Goal: Transaction & Acquisition: Purchase product/service

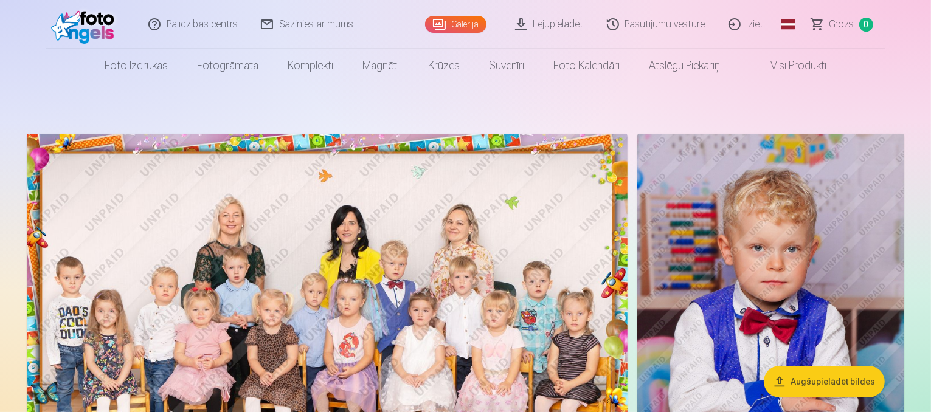
click at [299, 203] on img at bounding box center [327, 334] width 601 height 401
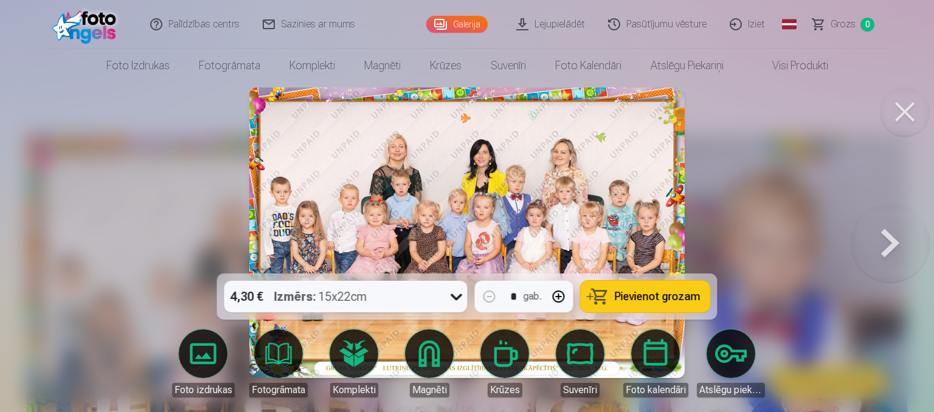
click at [688, 293] on span "Pievienot grozam" at bounding box center [658, 296] width 86 height 11
click at [905, 251] on button at bounding box center [891, 232] width 78 height 57
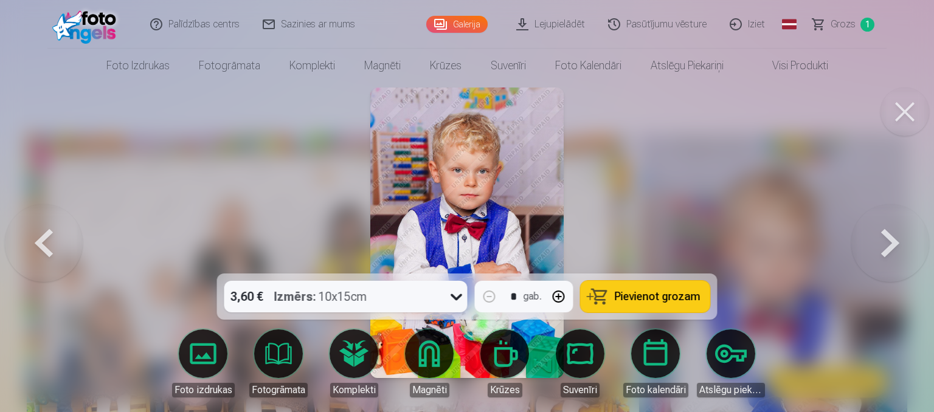
click at [905, 251] on button at bounding box center [891, 232] width 78 height 57
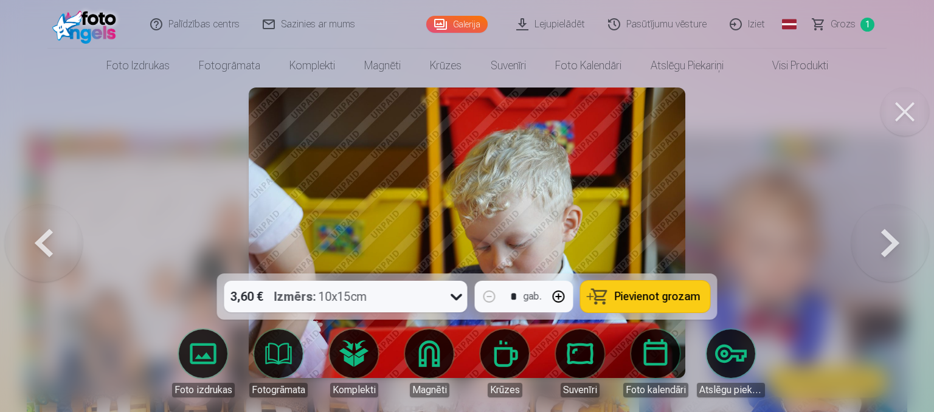
click at [905, 251] on button at bounding box center [891, 232] width 78 height 57
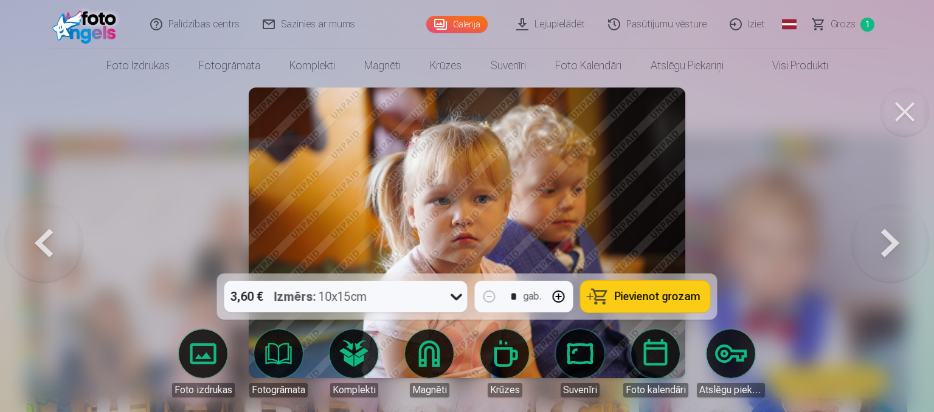
click at [905, 251] on button at bounding box center [891, 232] width 78 height 57
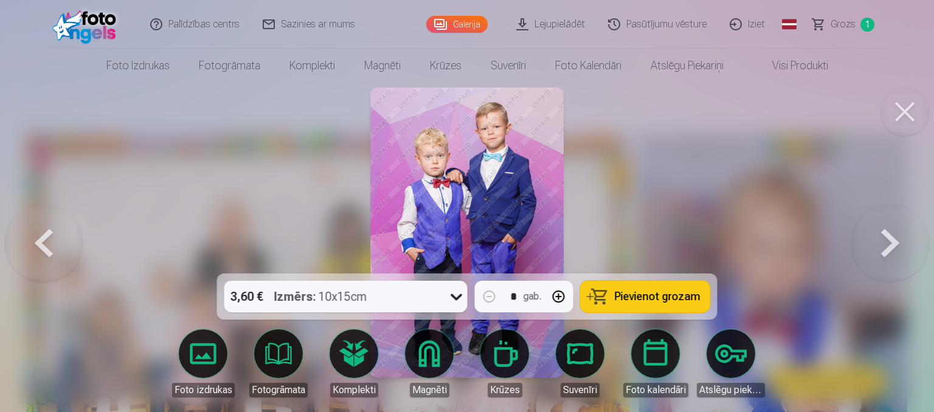
click at [905, 251] on button at bounding box center [891, 232] width 78 height 57
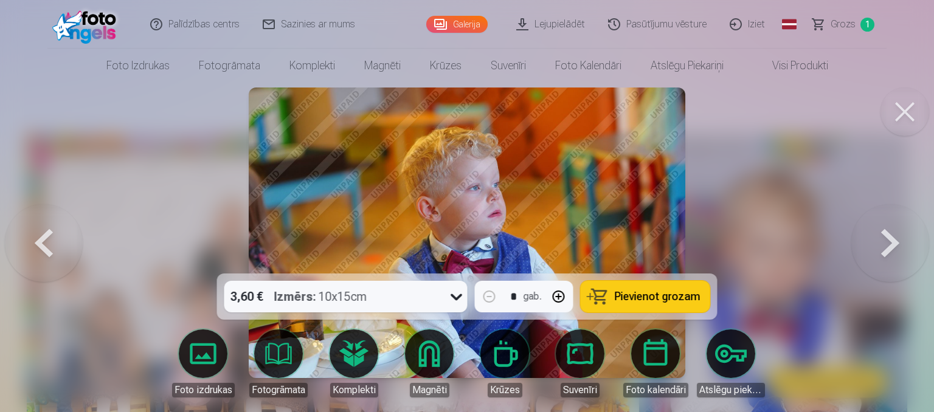
click at [905, 251] on button at bounding box center [891, 232] width 78 height 57
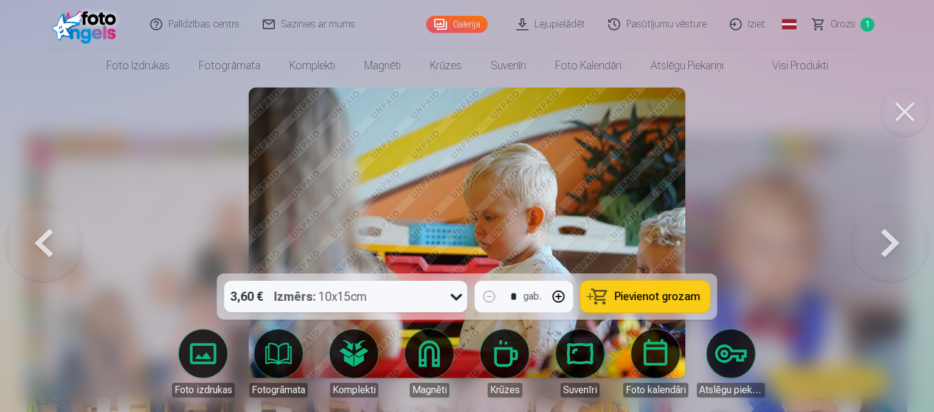
click at [905, 251] on button at bounding box center [891, 232] width 78 height 57
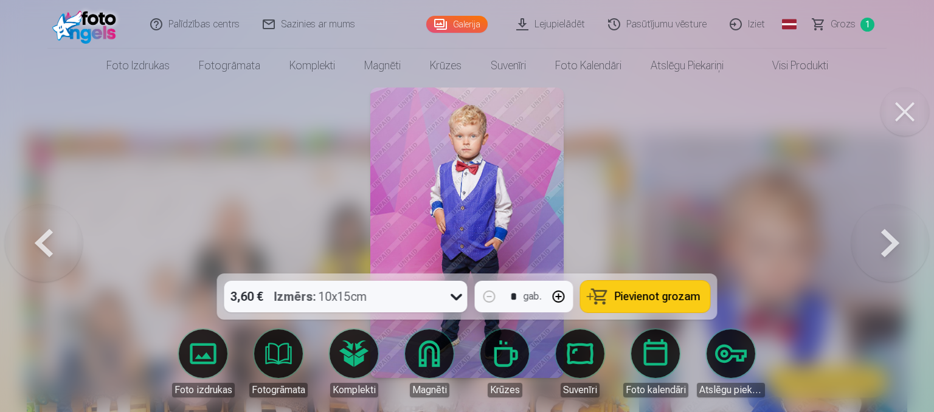
click at [905, 251] on button at bounding box center [891, 232] width 78 height 57
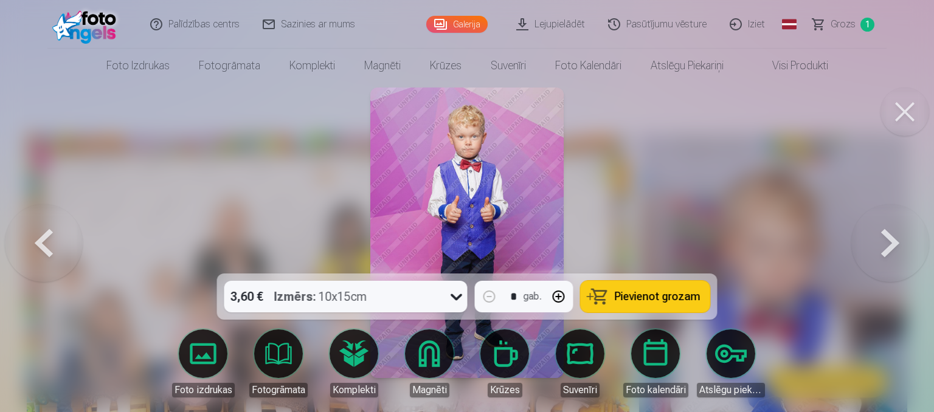
click at [693, 300] on span "Pievienot grozam" at bounding box center [658, 296] width 86 height 11
click at [902, 252] on button at bounding box center [891, 232] width 78 height 57
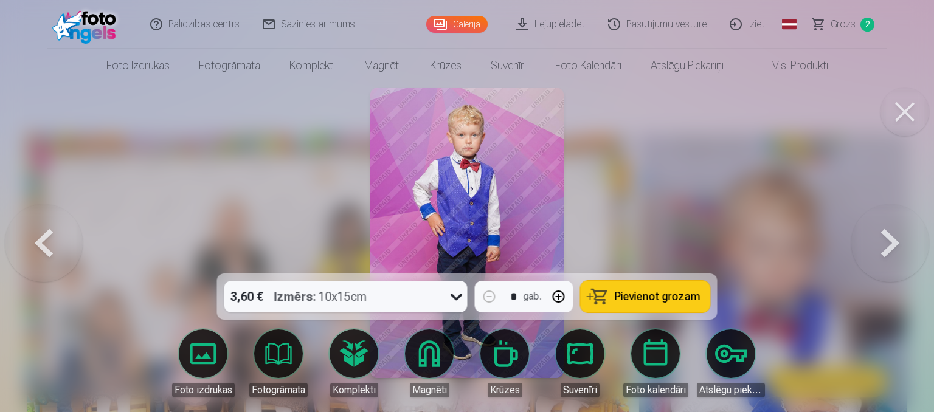
click at [902, 252] on button at bounding box center [891, 232] width 78 height 57
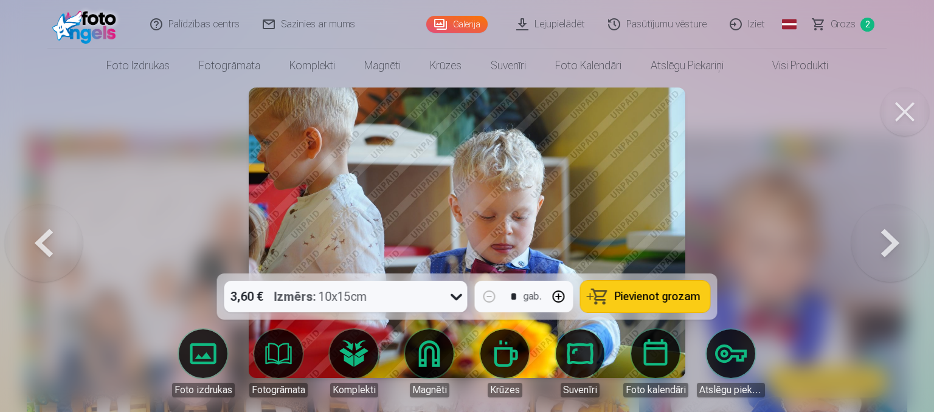
click at [902, 252] on button at bounding box center [891, 232] width 78 height 57
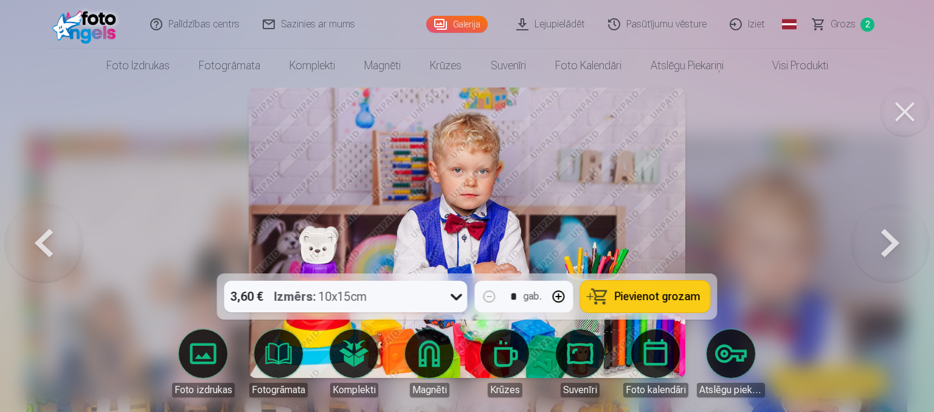
click at [880, 241] on button at bounding box center [891, 232] width 78 height 57
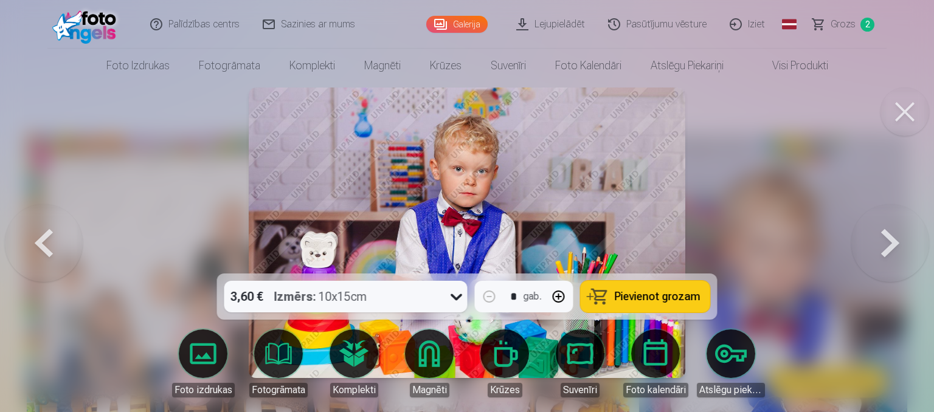
click at [41, 257] on button at bounding box center [44, 232] width 78 height 57
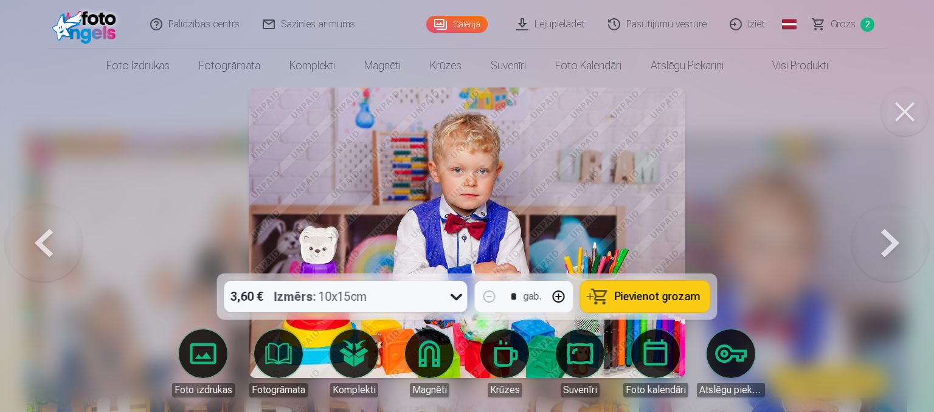
click at [675, 301] on span "Pievienot grozam" at bounding box center [658, 296] width 86 height 11
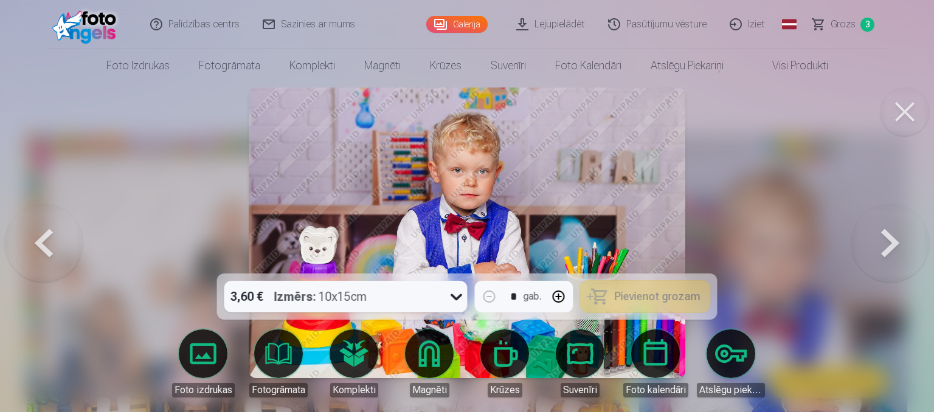
click at [898, 237] on button at bounding box center [891, 232] width 78 height 57
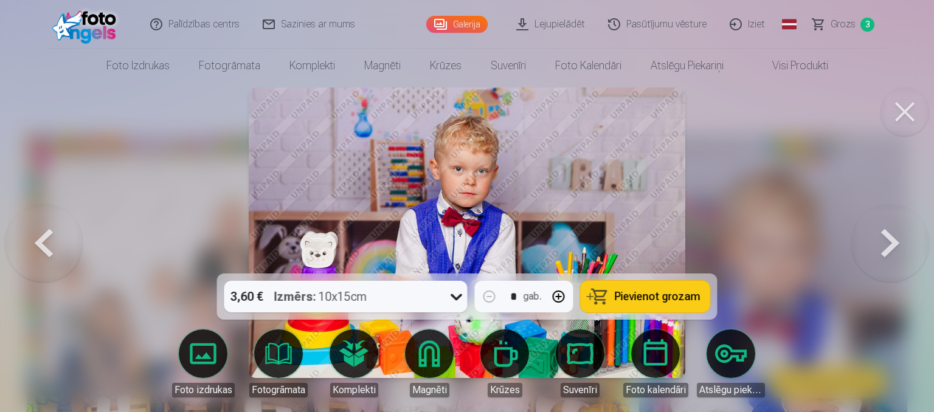
click at [898, 237] on button at bounding box center [891, 232] width 78 height 57
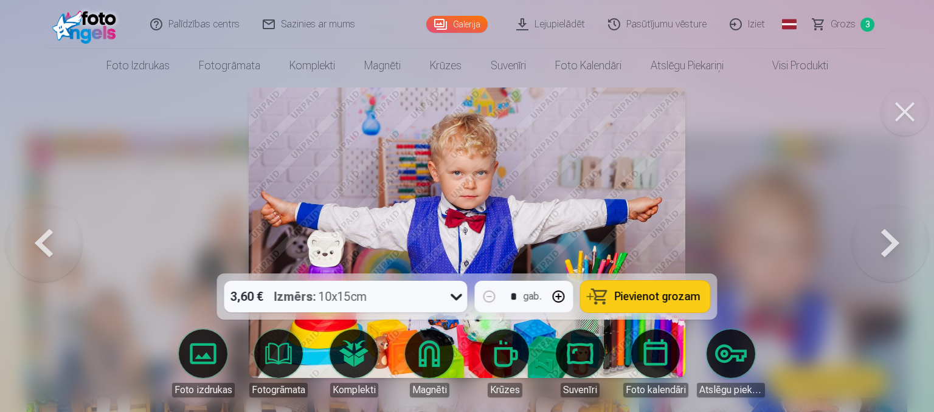
click at [898, 237] on button at bounding box center [891, 232] width 78 height 57
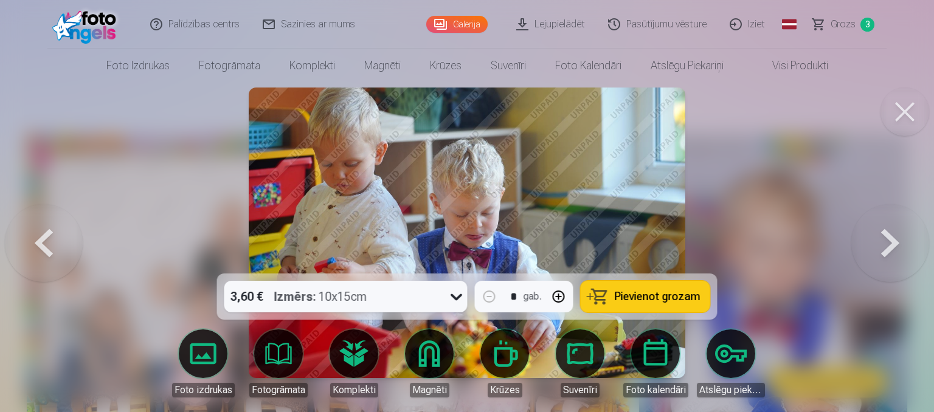
click at [898, 237] on button at bounding box center [891, 232] width 78 height 57
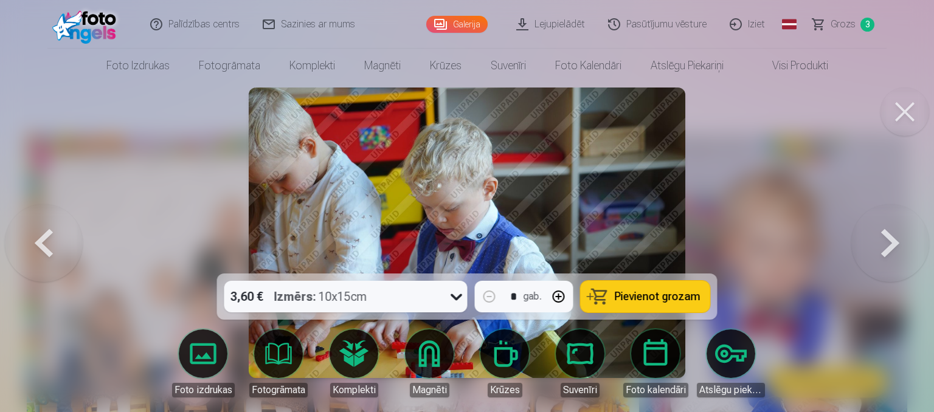
click at [898, 237] on button at bounding box center [891, 232] width 78 height 57
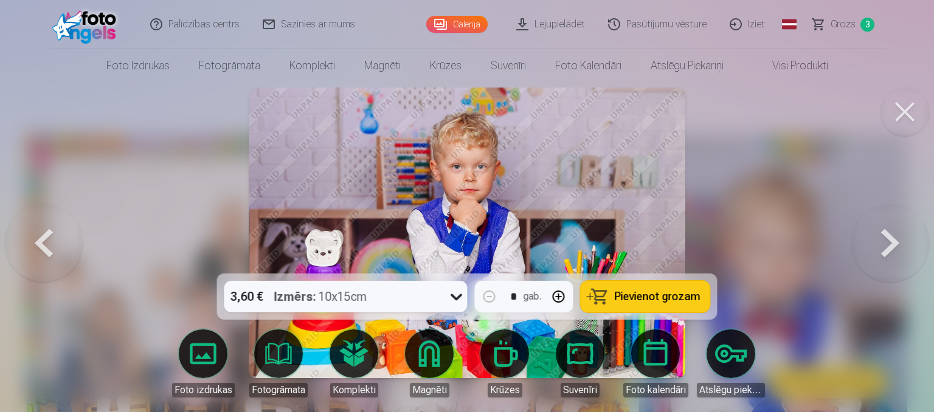
click at [697, 291] on span "Pievienot grozam" at bounding box center [658, 296] width 86 height 11
click at [878, 254] on button at bounding box center [891, 232] width 78 height 57
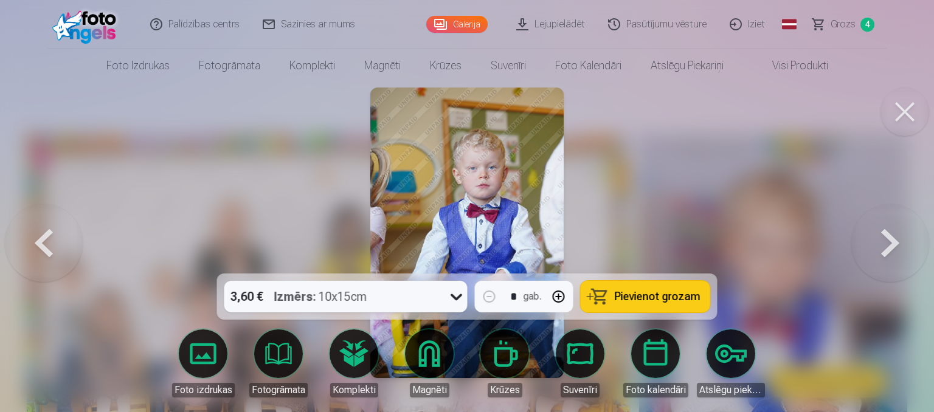
click at [878, 254] on button at bounding box center [891, 232] width 78 height 57
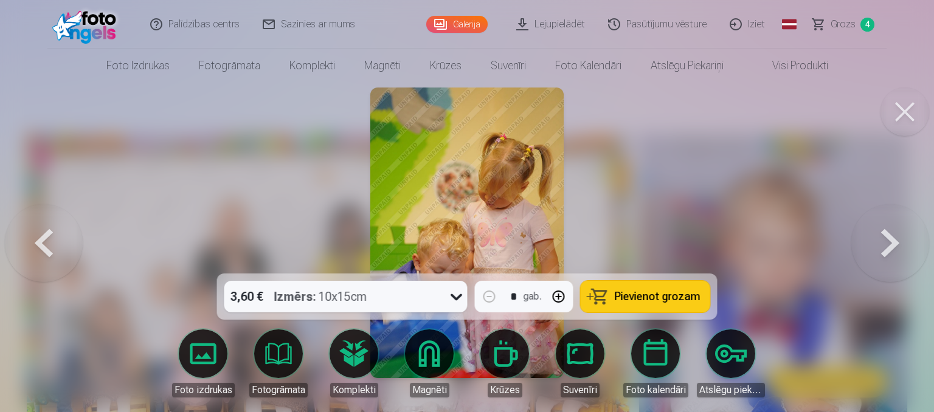
click at [878, 254] on button at bounding box center [891, 232] width 78 height 57
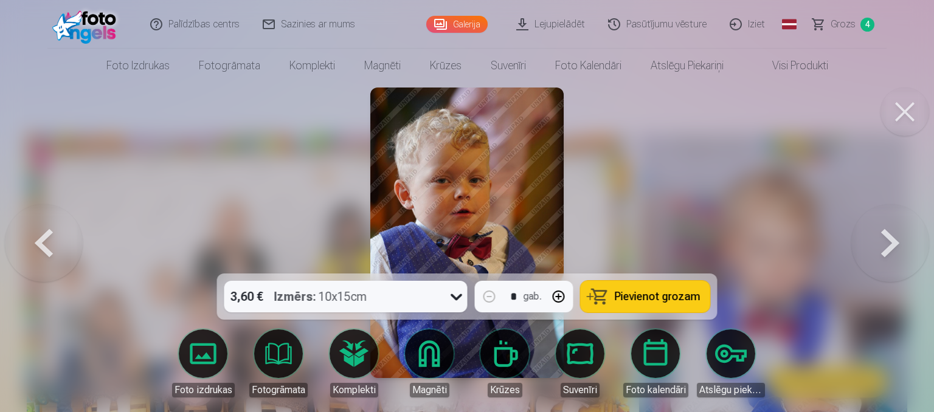
click at [878, 254] on button at bounding box center [891, 232] width 78 height 57
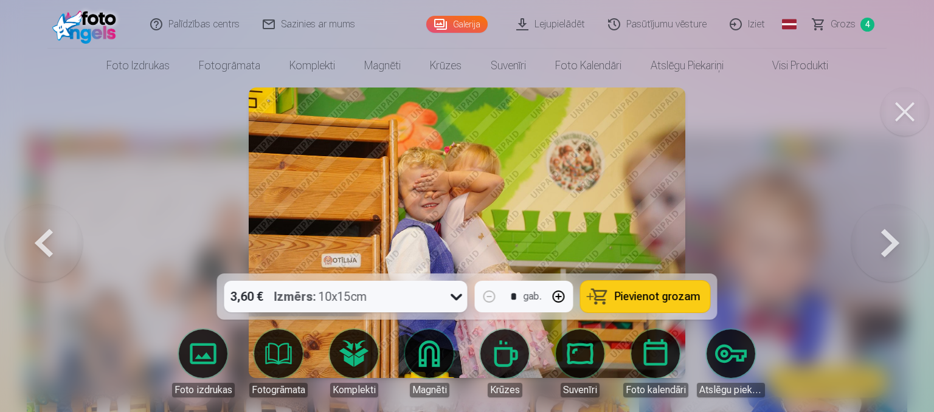
click at [878, 254] on button at bounding box center [891, 232] width 78 height 57
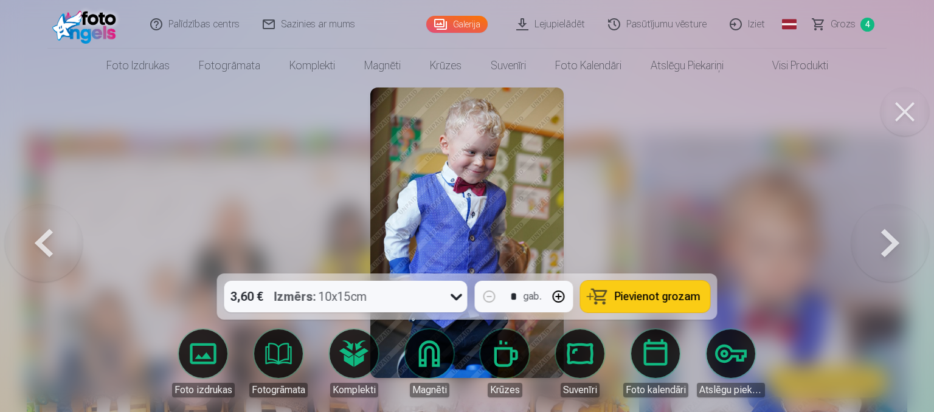
click at [878, 254] on button at bounding box center [891, 232] width 78 height 57
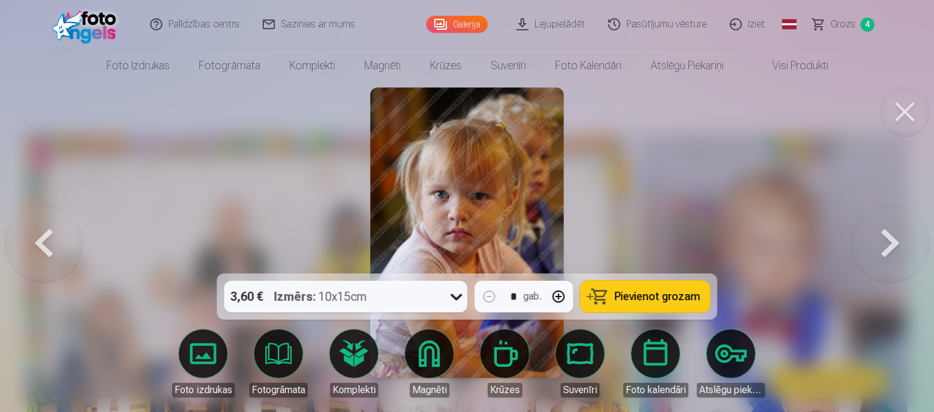
click at [24, 257] on button at bounding box center [44, 232] width 78 height 57
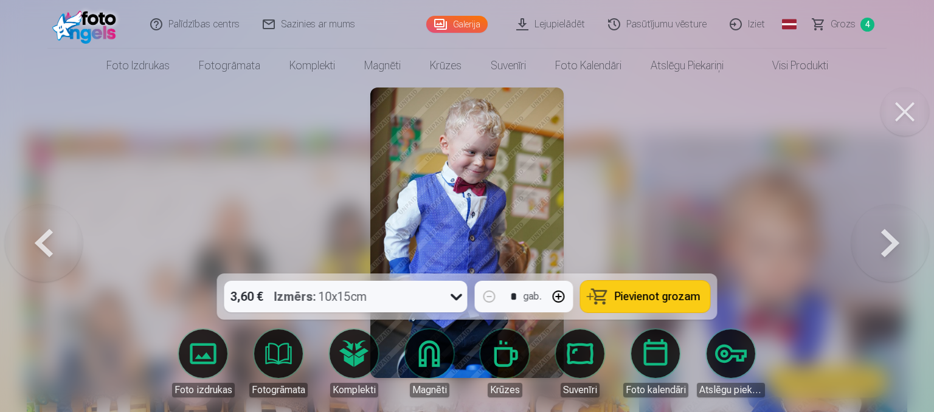
click at [656, 294] on span "Pievienot grozam" at bounding box center [658, 296] width 86 height 11
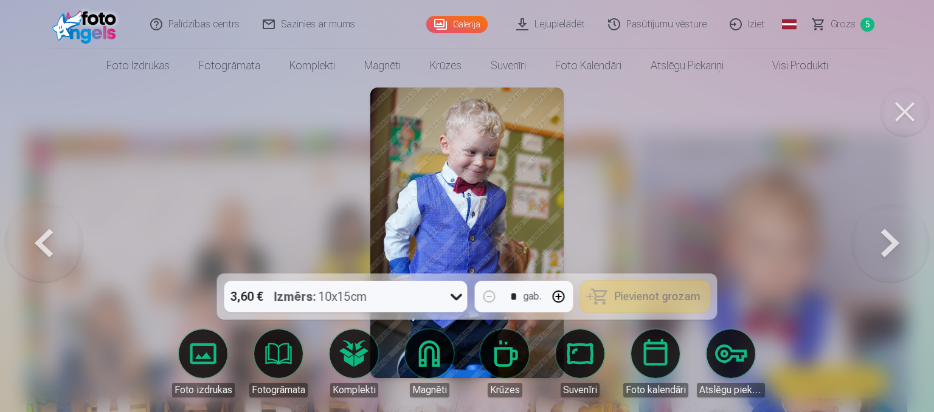
click at [885, 235] on button at bounding box center [891, 232] width 78 height 57
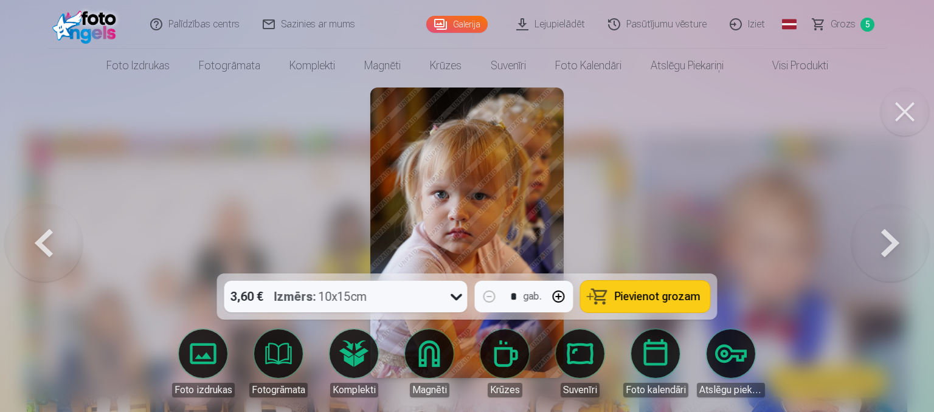
click at [885, 235] on button at bounding box center [891, 232] width 78 height 57
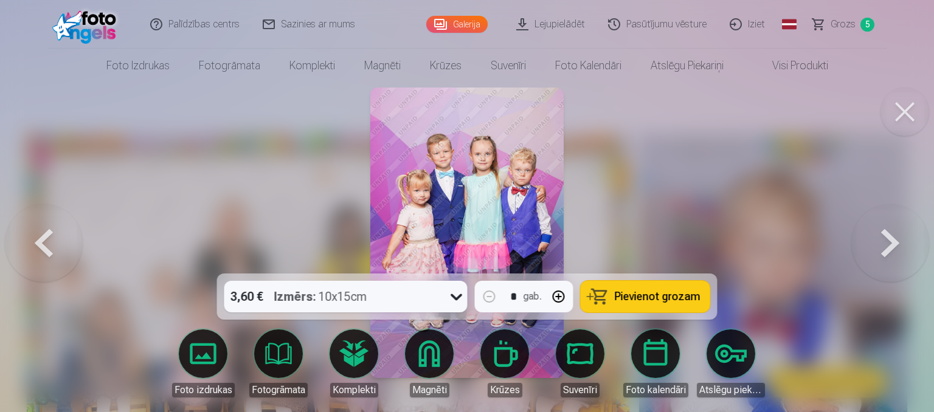
click at [885, 235] on button at bounding box center [891, 232] width 78 height 57
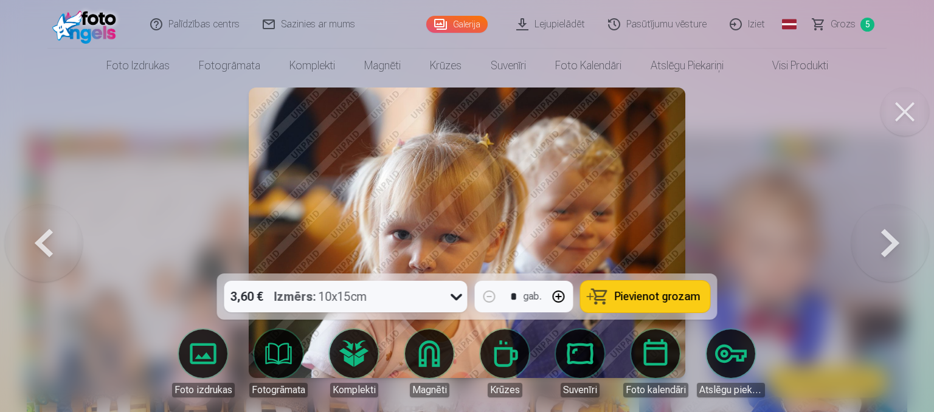
click at [885, 235] on button at bounding box center [891, 232] width 78 height 57
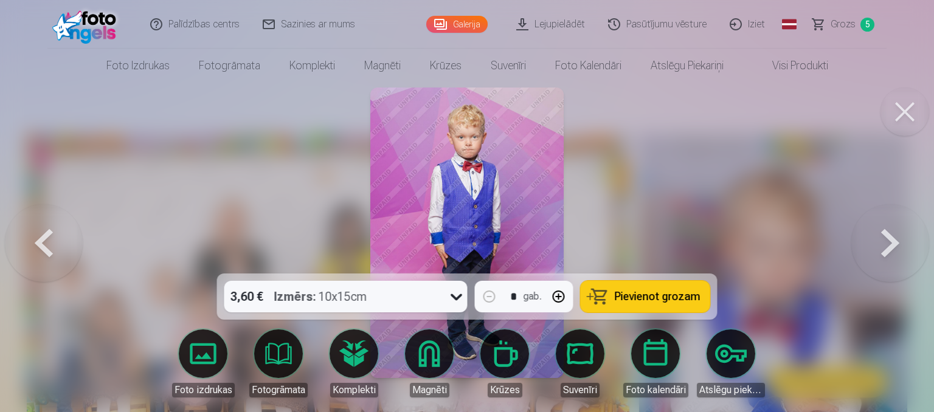
click at [885, 235] on button at bounding box center [891, 232] width 78 height 57
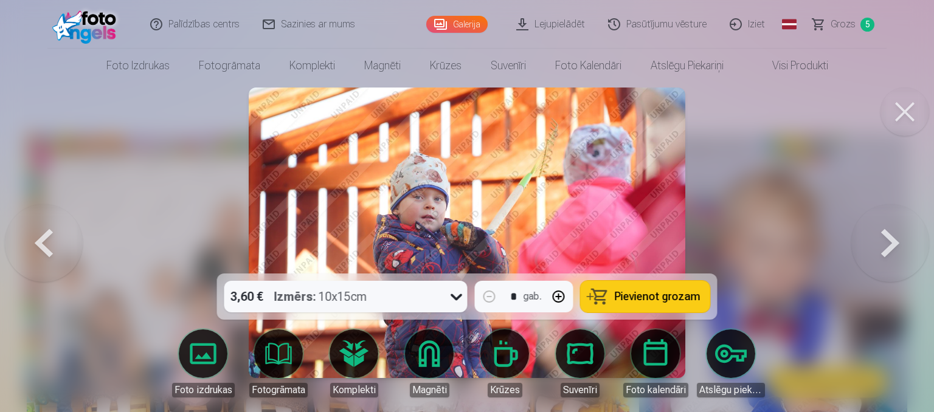
click at [885, 235] on button at bounding box center [891, 232] width 78 height 57
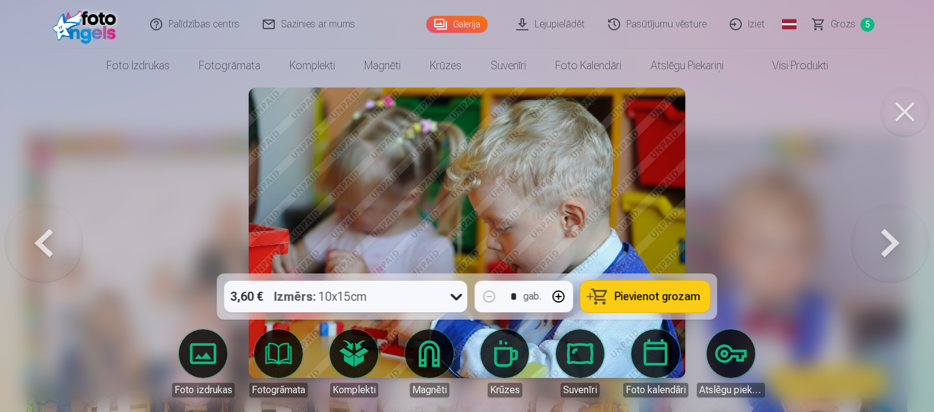
click at [885, 235] on button at bounding box center [891, 232] width 78 height 57
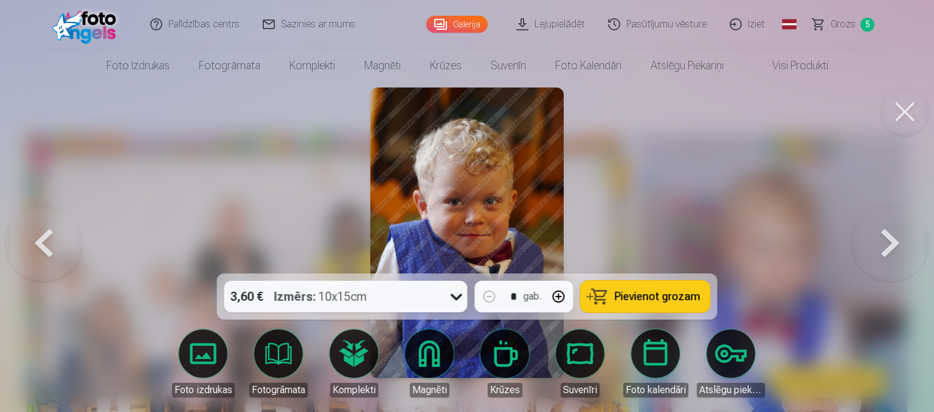
click at [885, 235] on button at bounding box center [891, 232] width 78 height 57
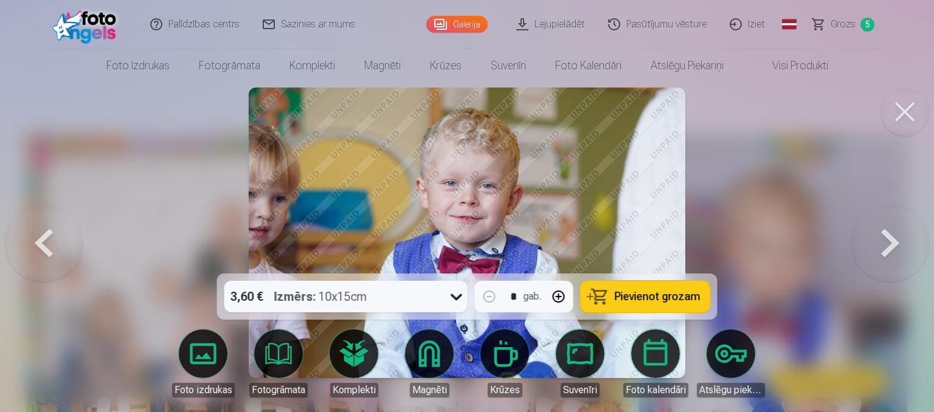
click at [686, 293] on span "Pievienot grozam" at bounding box center [658, 296] width 86 height 11
click at [898, 243] on button at bounding box center [891, 232] width 78 height 57
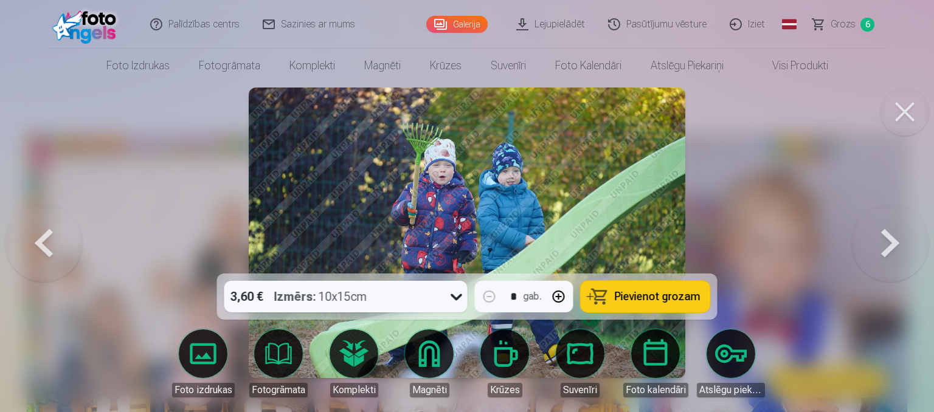
click at [898, 243] on button at bounding box center [891, 232] width 78 height 57
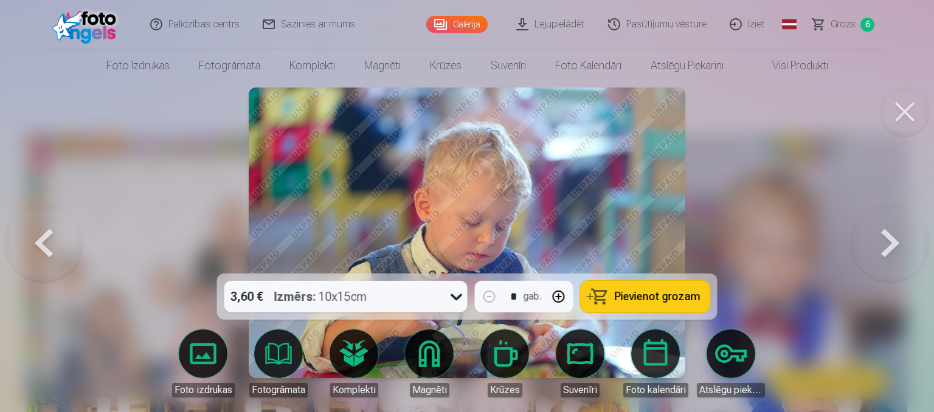
click at [898, 243] on button at bounding box center [891, 232] width 78 height 57
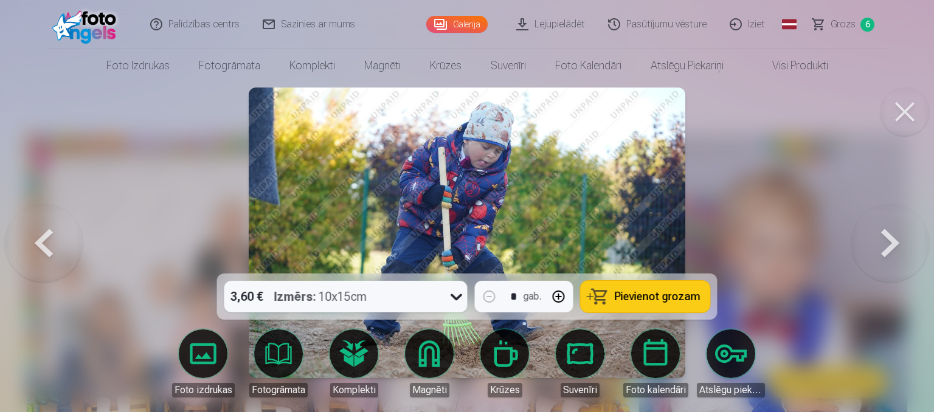
click at [898, 243] on button at bounding box center [891, 232] width 78 height 57
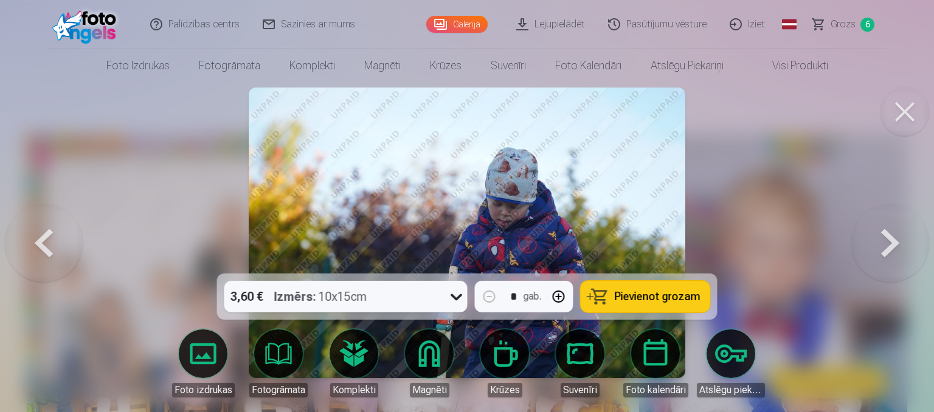
click at [898, 243] on button at bounding box center [891, 232] width 78 height 57
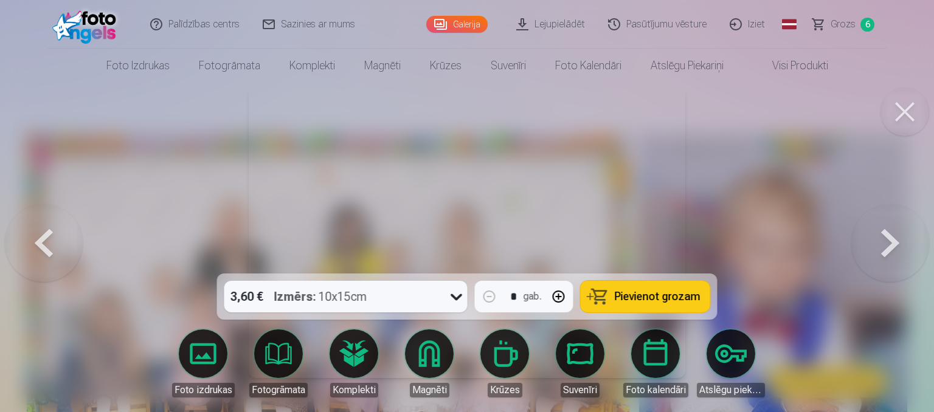
click at [898, 243] on button at bounding box center [891, 232] width 78 height 57
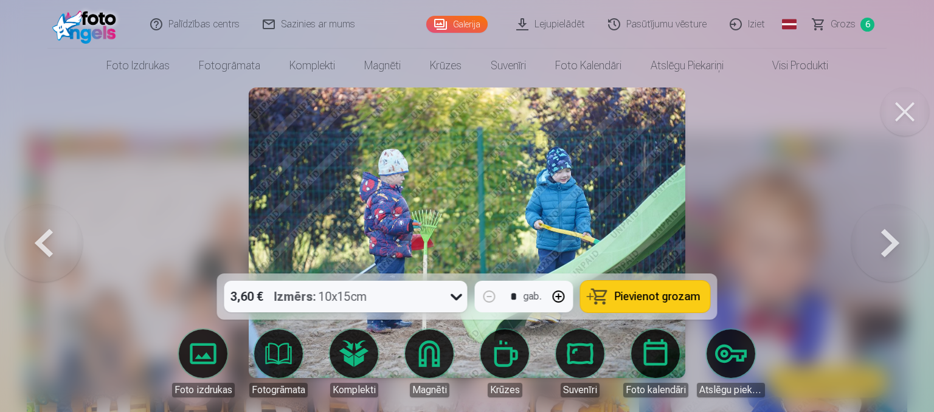
click at [898, 243] on button at bounding box center [891, 232] width 78 height 57
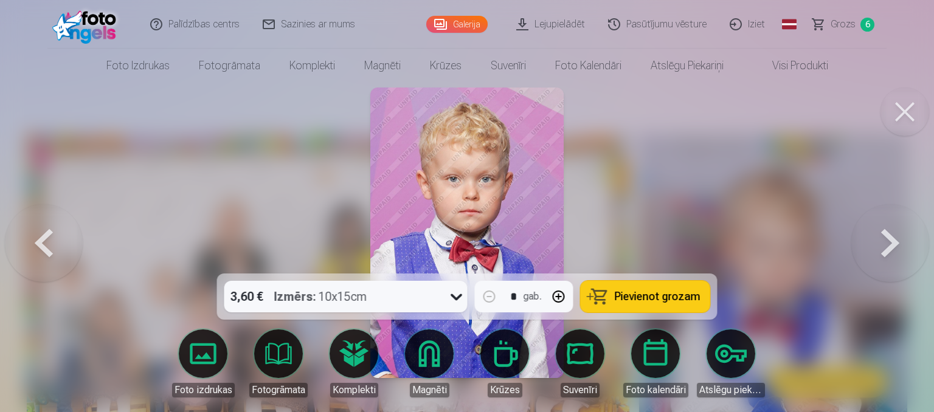
click at [898, 243] on button at bounding box center [891, 232] width 78 height 57
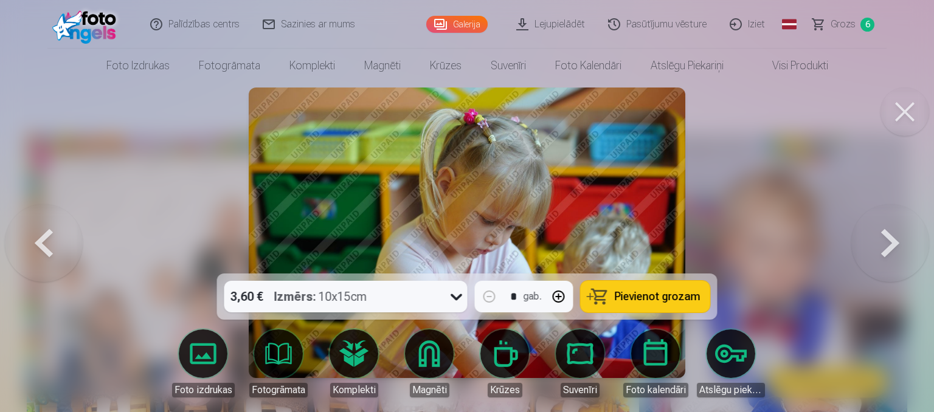
click at [898, 243] on button at bounding box center [891, 232] width 78 height 57
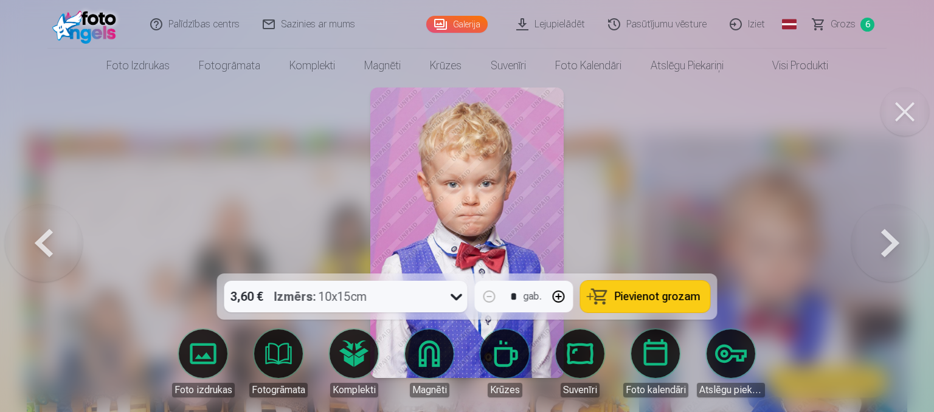
click at [898, 243] on button at bounding box center [891, 232] width 78 height 57
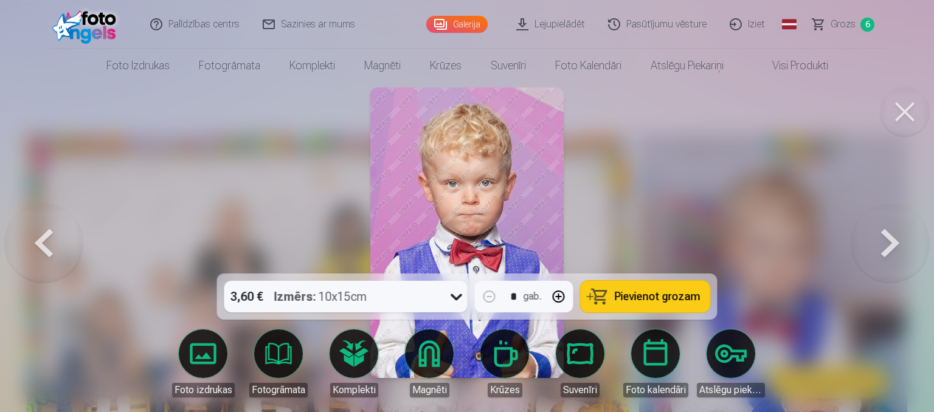
click at [681, 299] on span "Pievienot grozam" at bounding box center [658, 296] width 86 height 11
click at [890, 244] on button at bounding box center [891, 232] width 78 height 57
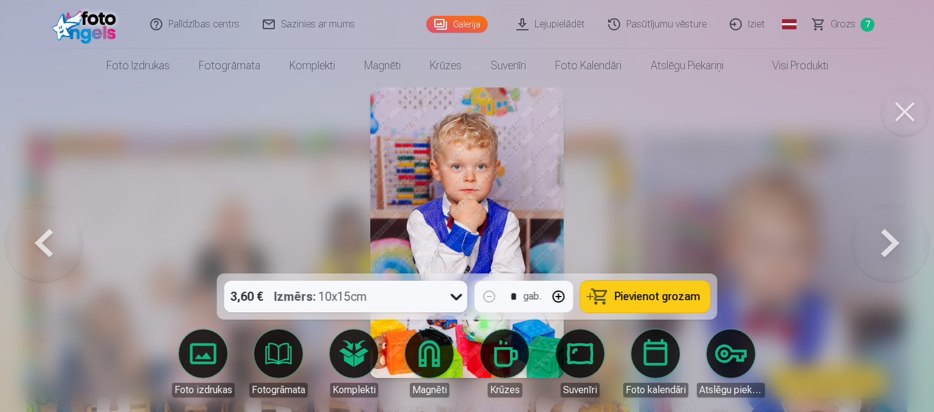
click at [890, 244] on button at bounding box center [891, 232] width 78 height 57
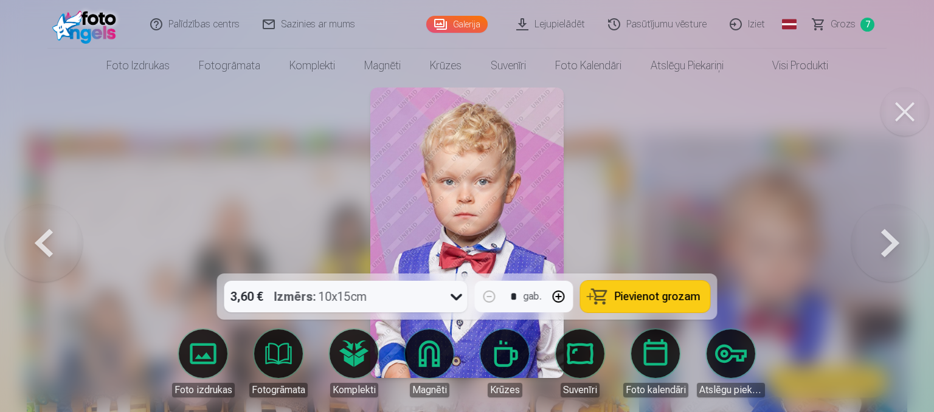
click at [890, 244] on button at bounding box center [891, 232] width 78 height 57
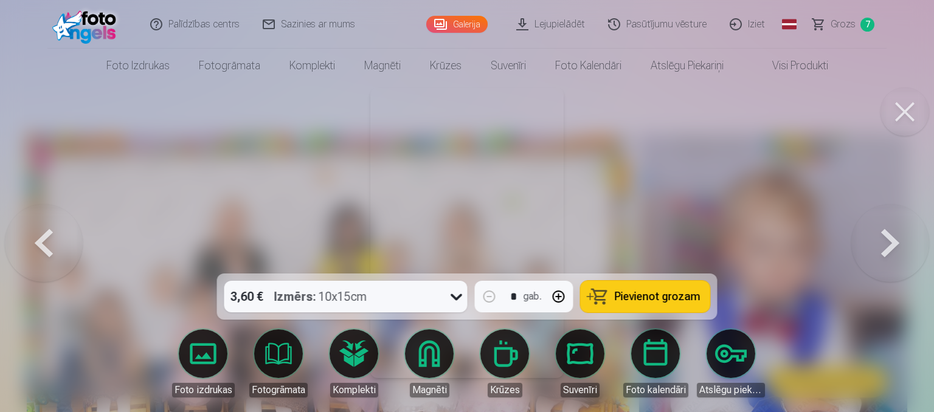
click at [890, 244] on button at bounding box center [891, 232] width 78 height 57
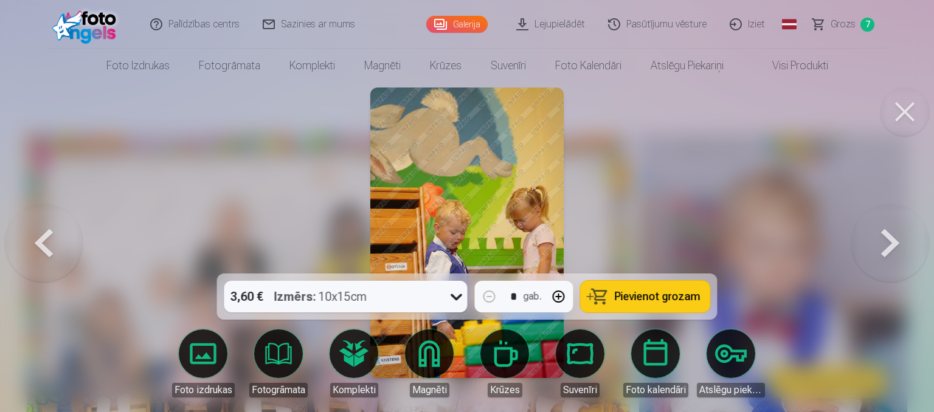
click at [890, 244] on button at bounding box center [891, 232] width 78 height 57
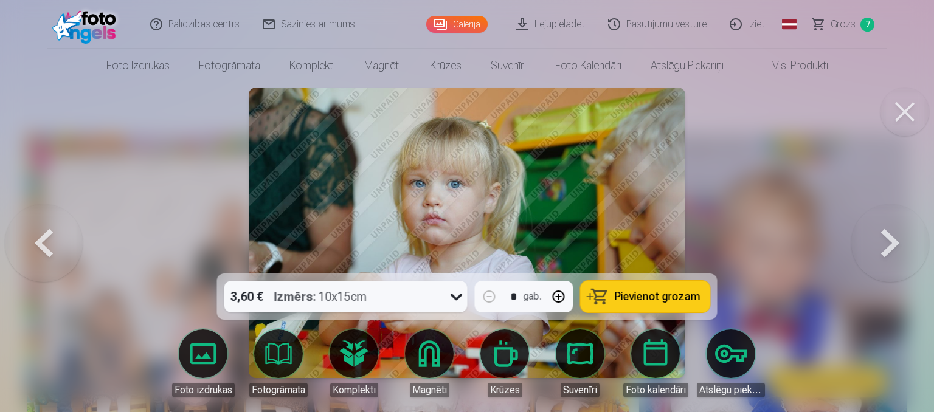
click at [890, 244] on button at bounding box center [891, 232] width 78 height 57
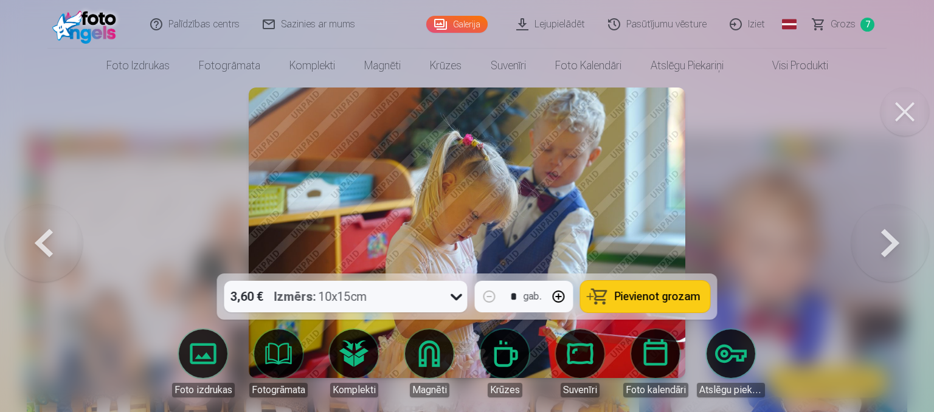
click at [890, 244] on button at bounding box center [891, 232] width 78 height 57
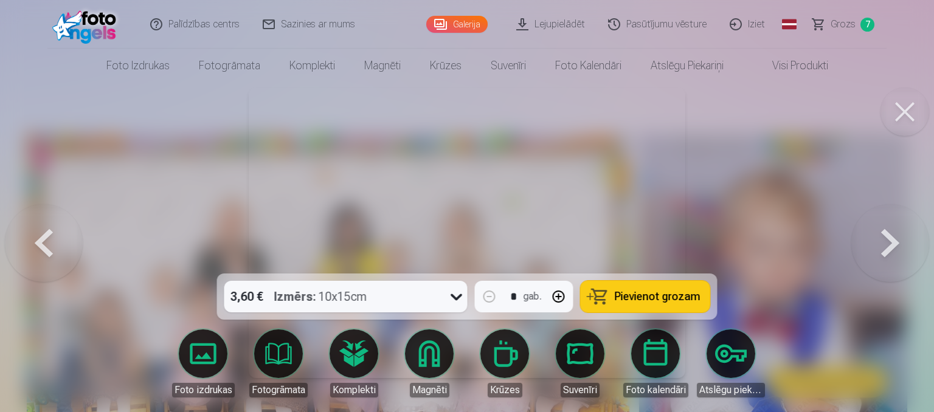
click at [890, 244] on button at bounding box center [891, 232] width 78 height 57
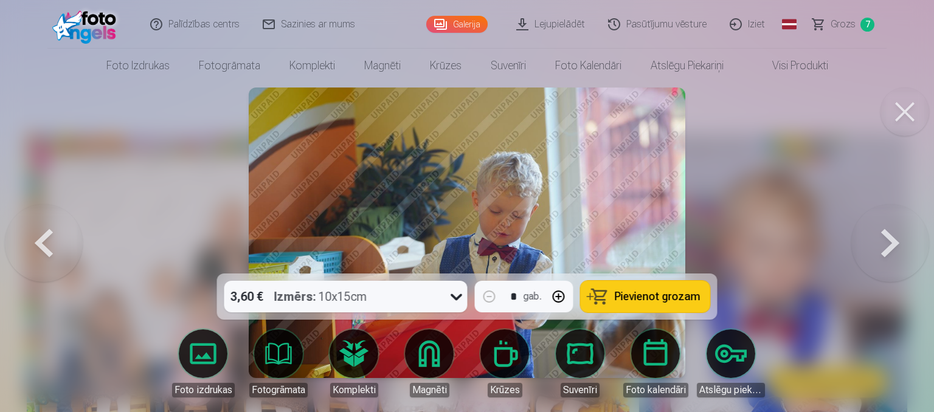
click at [890, 244] on button at bounding box center [891, 232] width 78 height 57
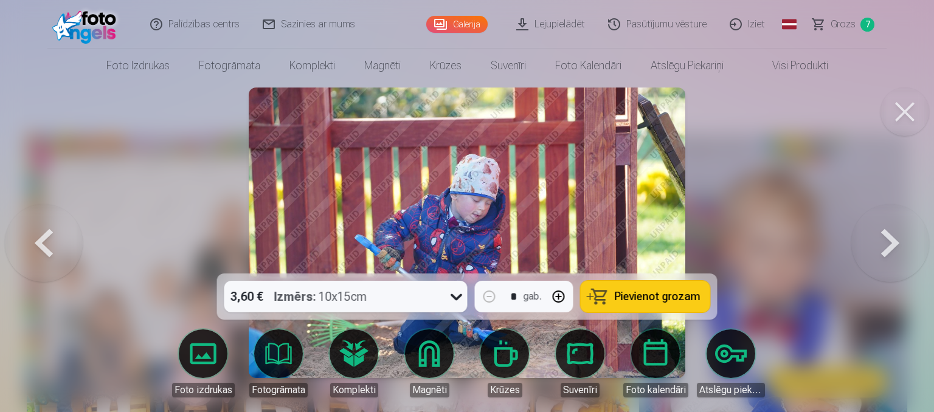
click at [890, 244] on button at bounding box center [891, 232] width 78 height 57
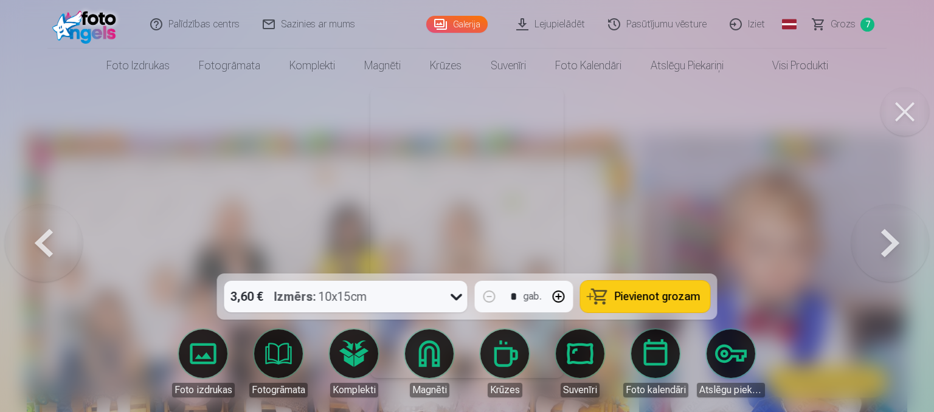
click at [890, 244] on button at bounding box center [891, 232] width 78 height 57
click at [890, 244] on div at bounding box center [467, 206] width 934 height 412
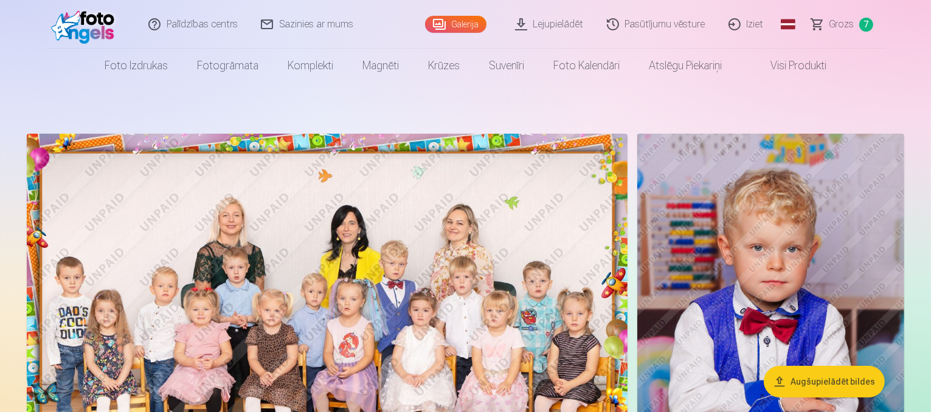
click at [850, 25] on span "Grozs" at bounding box center [842, 24] width 25 height 15
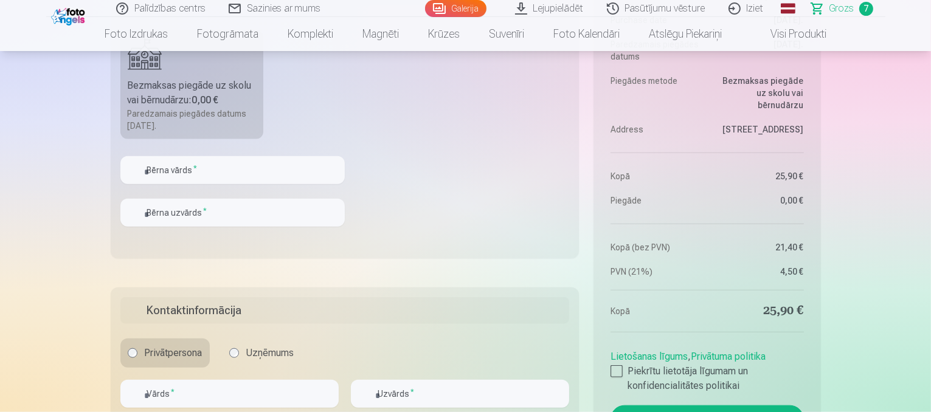
scroll to position [1206, 0]
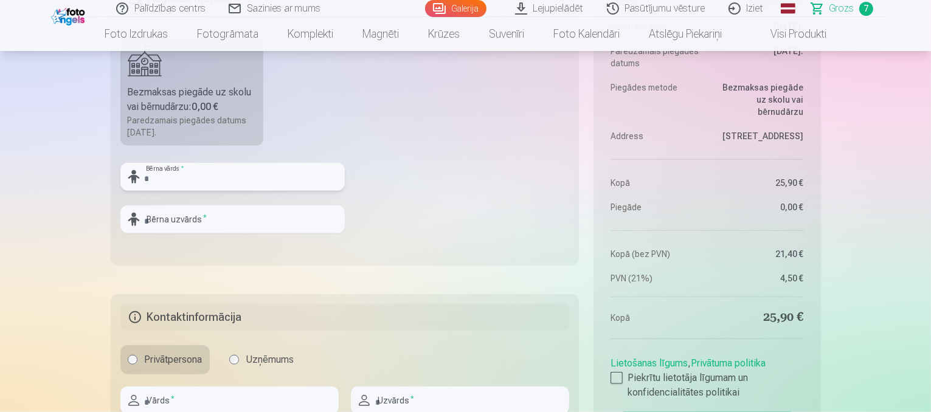
click at [257, 185] on input "text" at bounding box center [232, 177] width 224 height 28
type input "*******"
click at [257, 216] on input "text" at bounding box center [232, 220] width 224 height 28
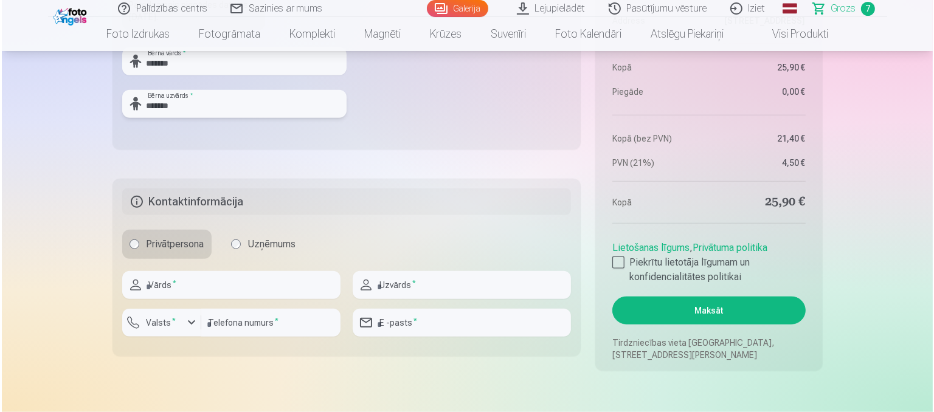
scroll to position [1404, 0]
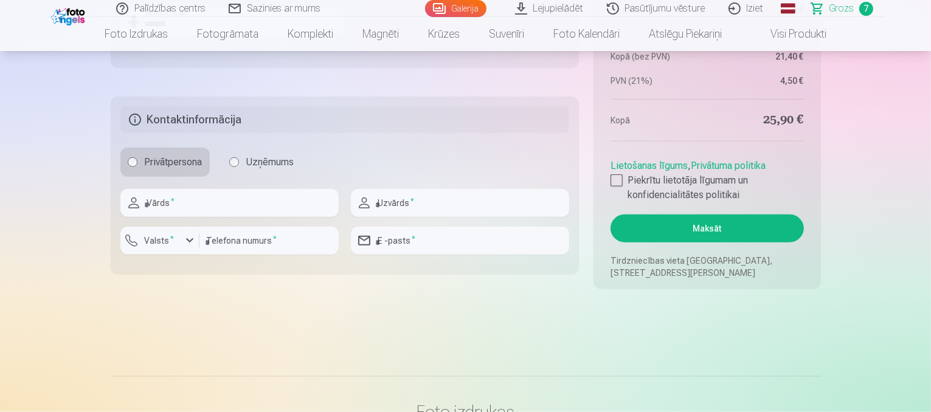
type input "*******"
click at [266, 203] on input "text" at bounding box center [229, 203] width 218 height 28
type input "*****"
click at [380, 203] on input "text" at bounding box center [460, 203] width 218 height 28
type input "**********"
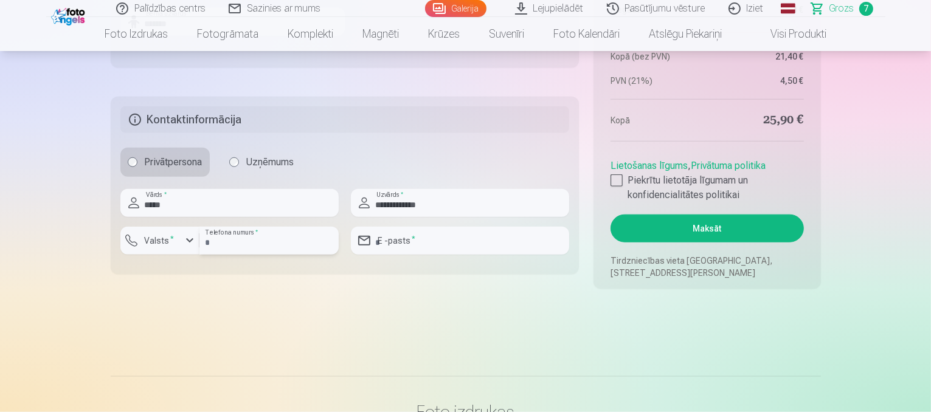
click at [293, 241] on input "number" at bounding box center [269, 241] width 139 height 28
type input "********"
click at [156, 246] on label "Valsts *" at bounding box center [160, 241] width 40 height 12
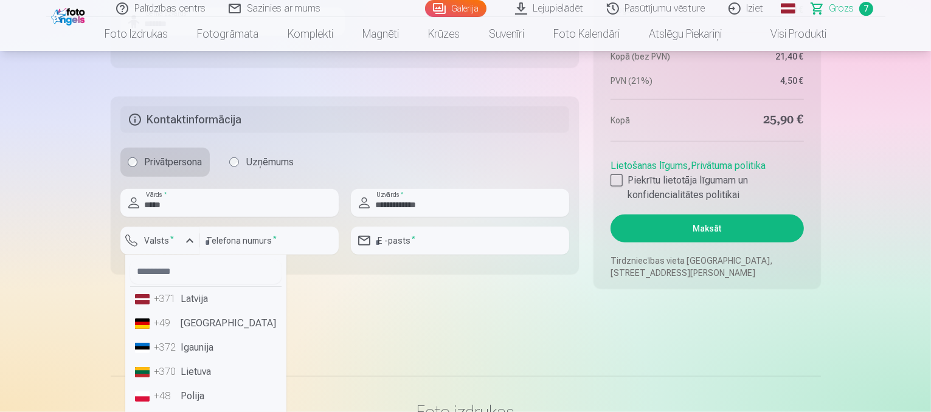
click at [195, 299] on li "+371 Latvija" at bounding box center [205, 299] width 151 height 24
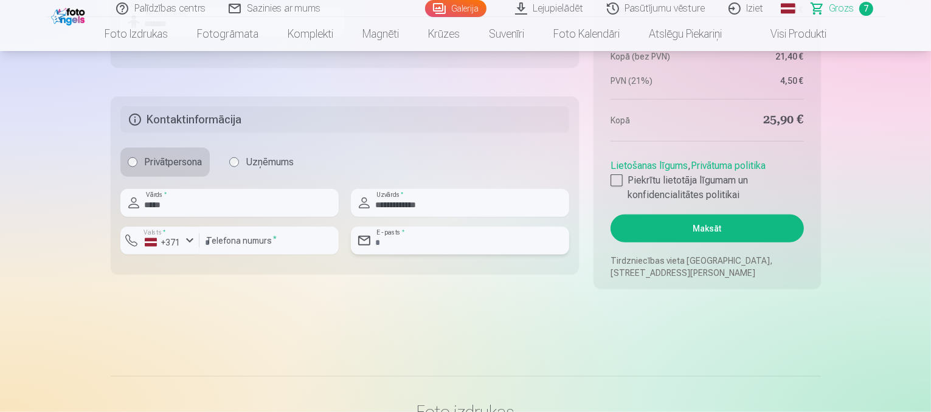
click at [384, 240] on input "email" at bounding box center [460, 241] width 218 height 28
type input "**********"
click at [619, 184] on div at bounding box center [617, 181] width 12 height 12
click at [685, 231] on button "Maksāt" at bounding box center [707, 229] width 193 height 28
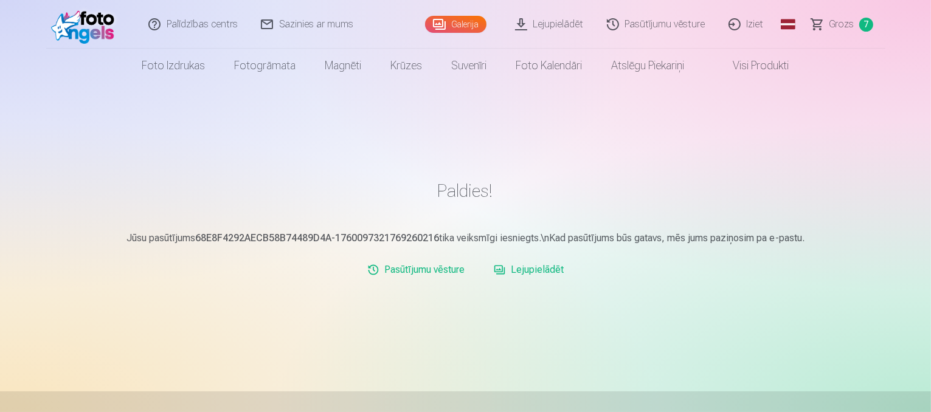
click at [532, 269] on link "Lejupielādēt" at bounding box center [529, 270] width 80 height 24
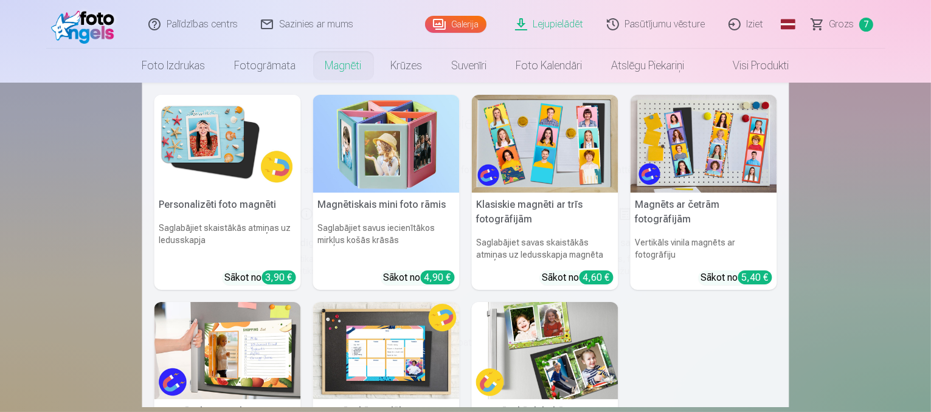
click at [338, 62] on link "Magnēti" at bounding box center [344, 66] width 66 height 34
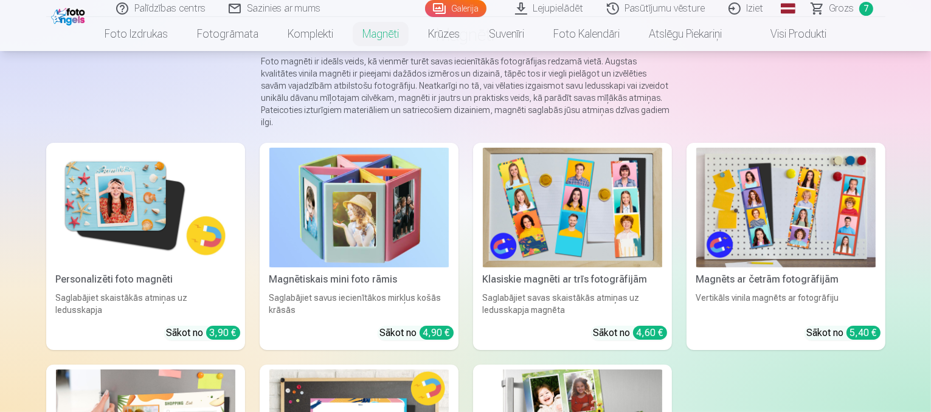
scroll to position [102, 0]
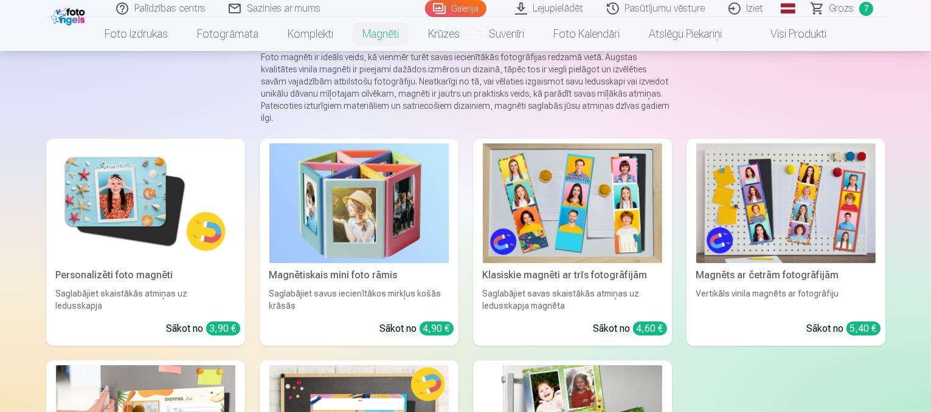
click at [75, 226] on img at bounding box center [145, 204] width 179 height 120
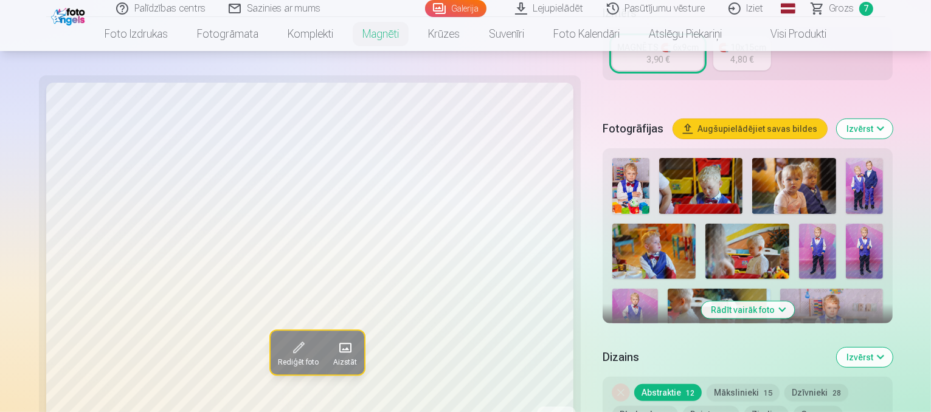
scroll to position [221, 0]
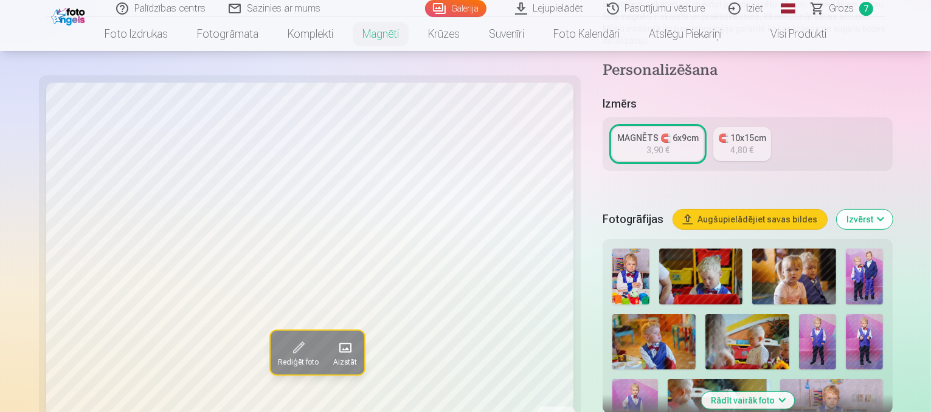
click at [771, 392] on button "Rādīt vairāk foto" at bounding box center [747, 400] width 93 height 17
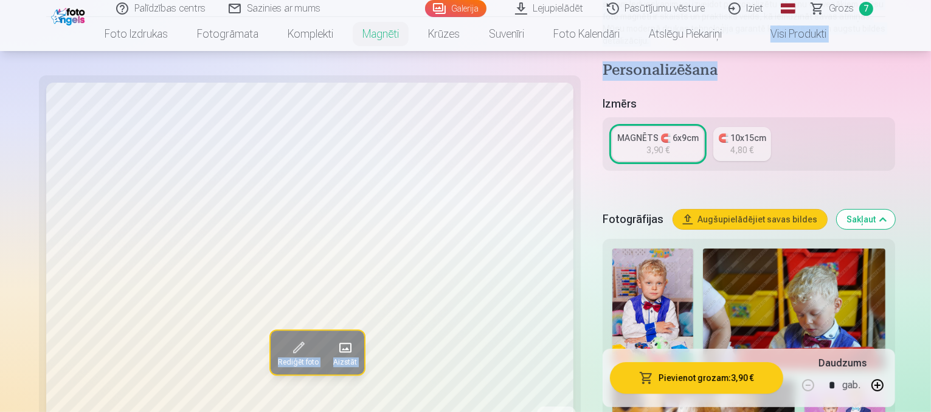
drag, startPoint x: 930, startPoint y: 30, endPoint x: 934, endPoint y: 50, distance: 21.0
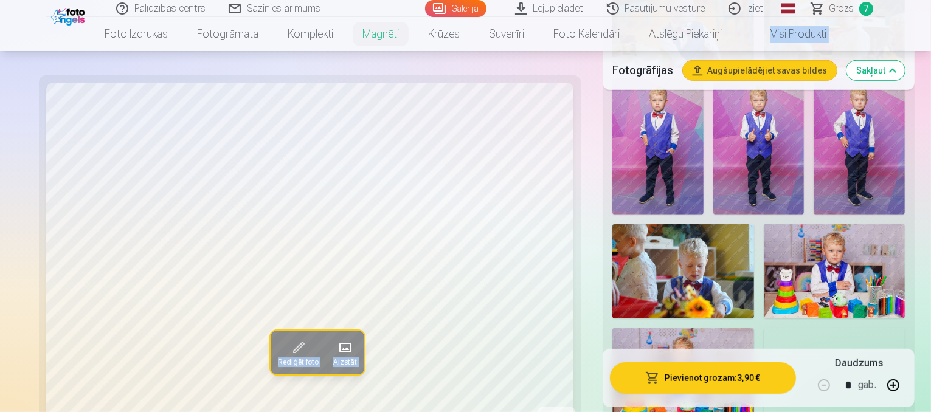
scroll to position [798, 0]
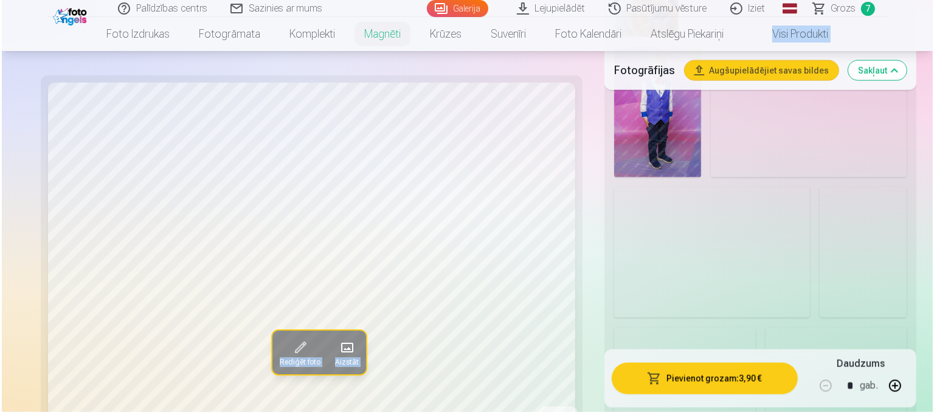
scroll to position [1648, 0]
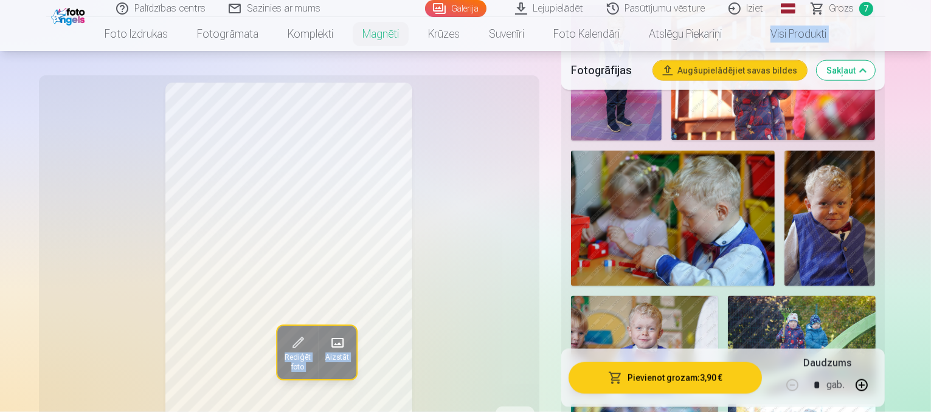
click at [678, 377] on button "Pievienot grozam : 3,90 €" at bounding box center [666, 379] width 194 height 32
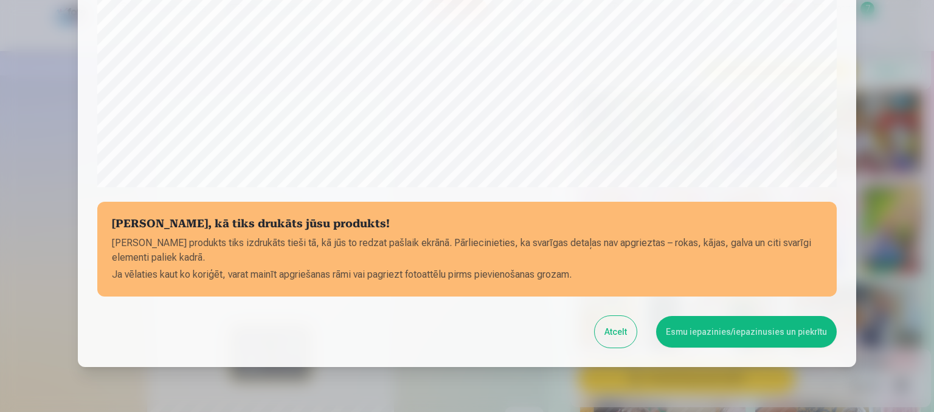
scroll to position [438, 0]
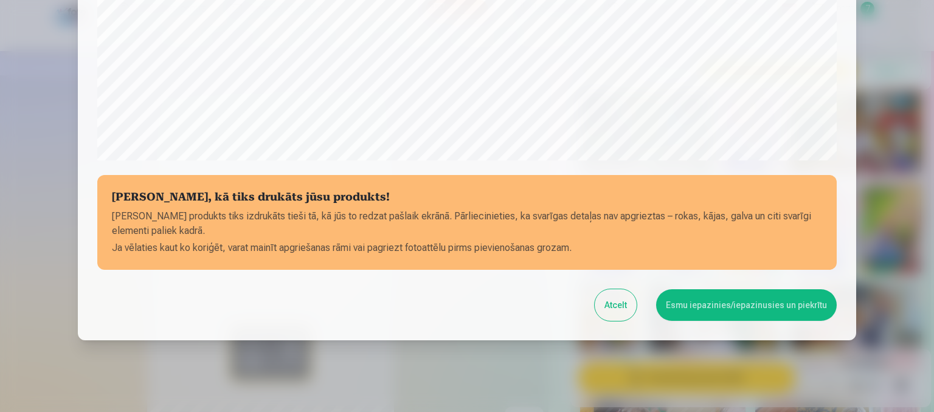
click at [786, 307] on button "Esmu iepazinies/iepazinusies un piekrītu" at bounding box center [746, 306] width 181 height 32
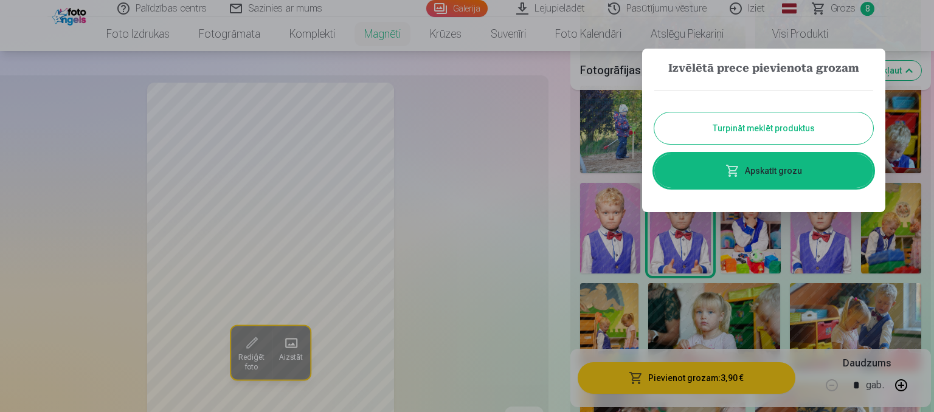
click at [788, 168] on link "Apskatīt grozu" at bounding box center [764, 171] width 219 height 34
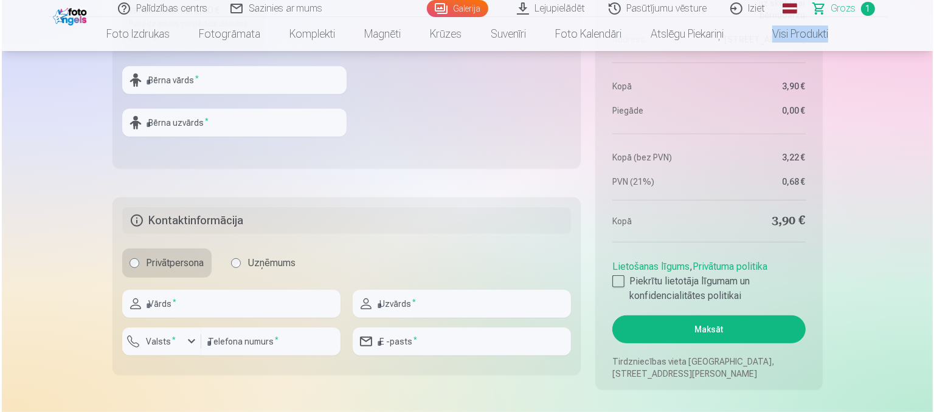
scroll to position [575, 0]
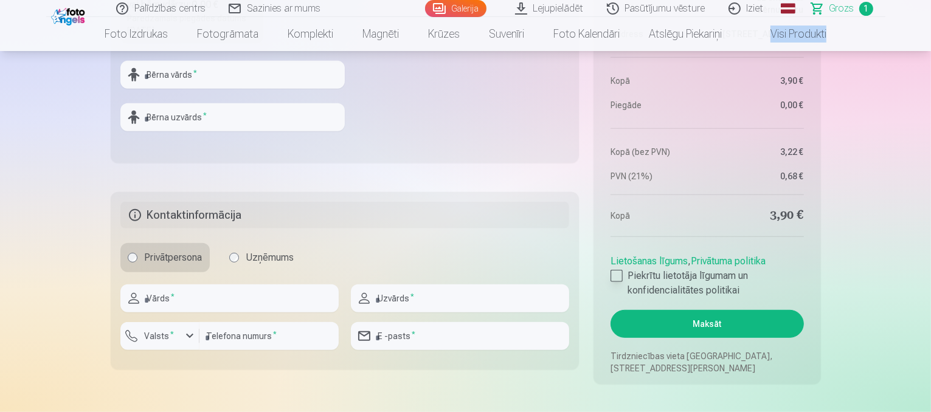
click at [622, 272] on div at bounding box center [617, 276] width 12 height 12
click at [280, 74] on input "text" at bounding box center [232, 75] width 224 height 28
type input "*******"
click at [260, 111] on input "text" at bounding box center [232, 117] width 224 height 28
type input "*******"
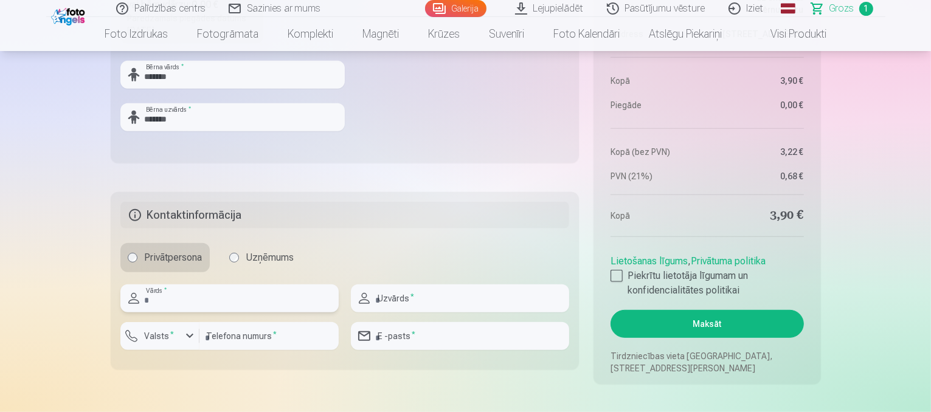
click at [254, 305] on input "text" at bounding box center [229, 299] width 218 height 28
type input "*****"
click at [400, 301] on input "text" at bounding box center [460, 299] width 218 height 28
type input "**********"
click at [234, 342] on input "number" at bounding box center [269, 336] width 139 height 28
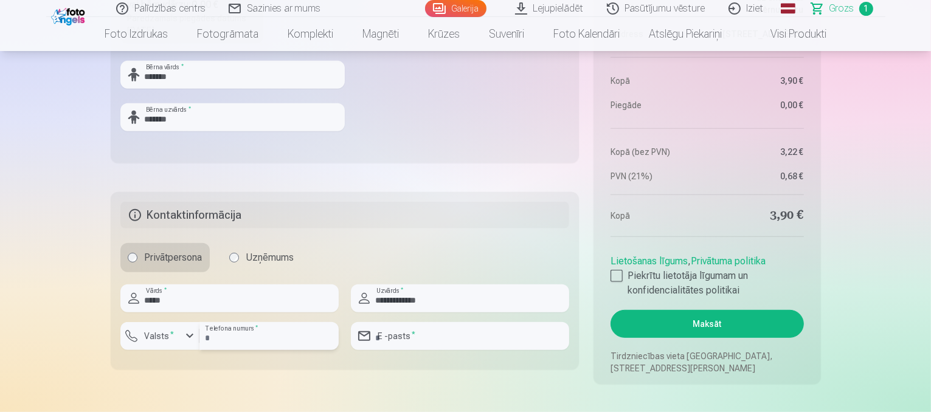
type input "********"
click at [153, 332] on label "Valsts *" at bounding box center [160, 336] width 40 height 12
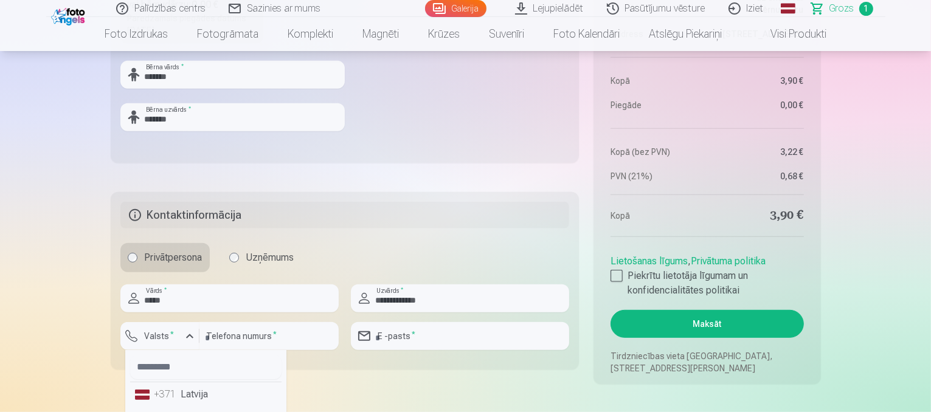
click at [206, 390] on li "+371 Latvija" at bounding box center [205, 395] width 151 height 24
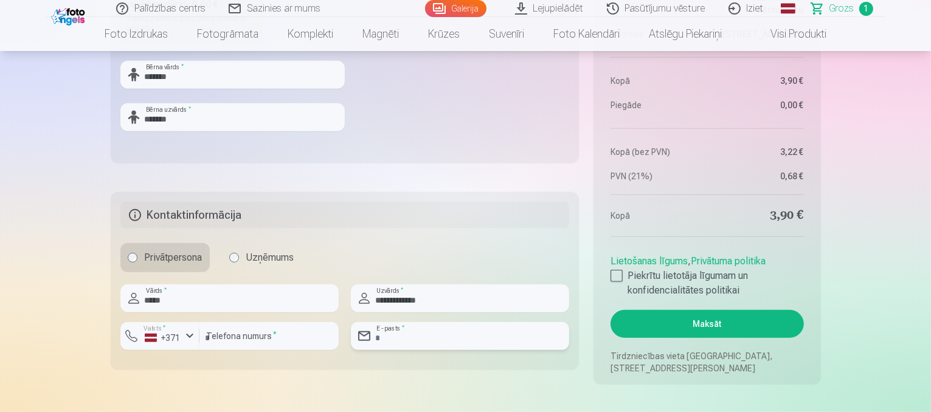
click at [389, 338] on input "email" at bounding box center [460, 336] width 218 height 28
type input "**********"
click at [687, 327] on button "Maksāt" at bounding box center [707, 324] width 193 height 28
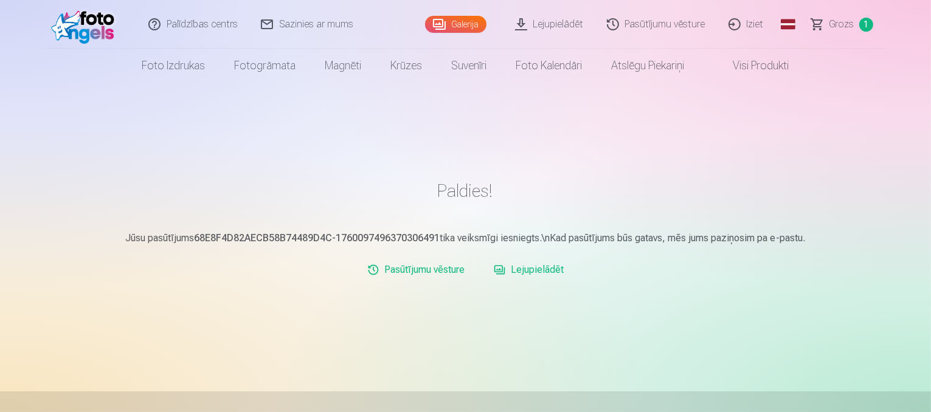
click at [553, 27] on link "Lejupielādēt" at bounding box center [550, 24] width 92 height 49
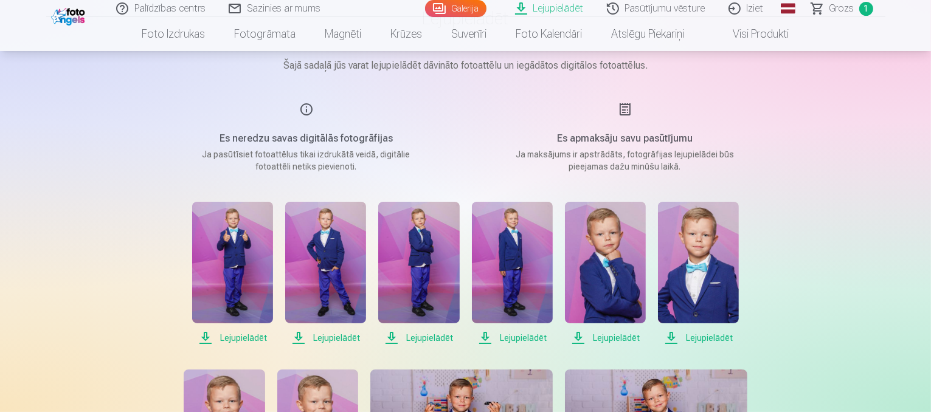
scroll to position [173, 0]
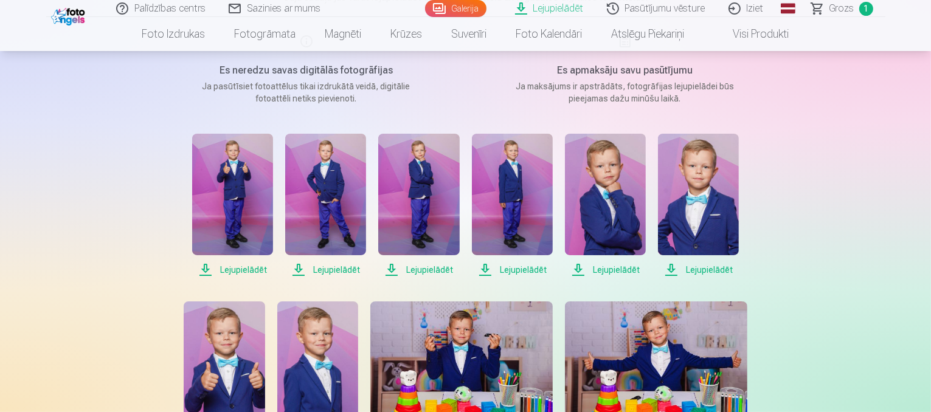
click at [259, 270] on span "Lejupielādēt" at bounding box center [232, 270] width 81 height 15
click at [549, 15] on link "Lejupielādēt" at bounding box center [550, 8] width 92 height 17
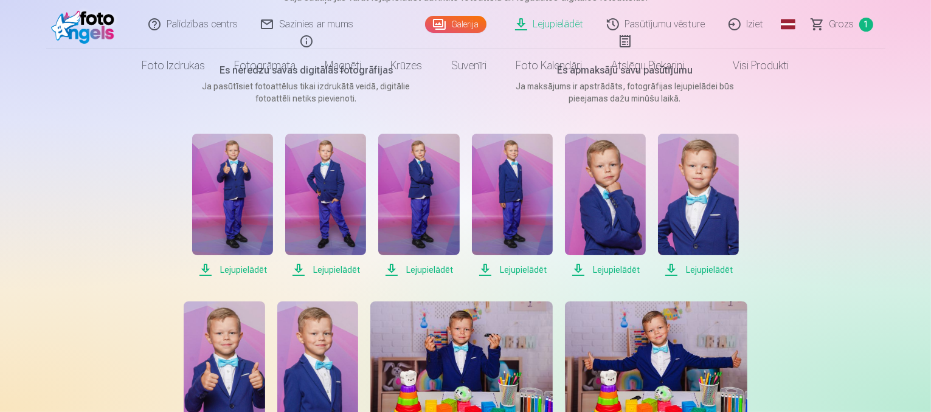
scroll to position [0, 0]
